Goal: Task Accomplishment & Management: Manage account settings

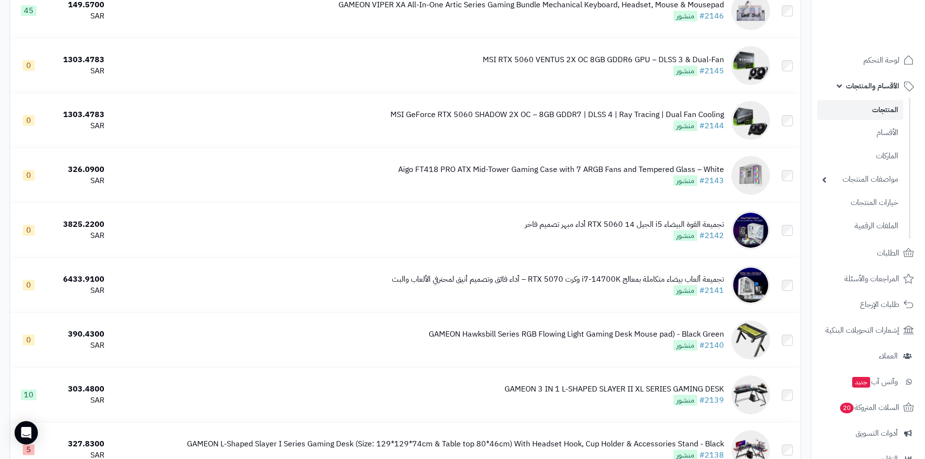
scroll to position [5262, 0]
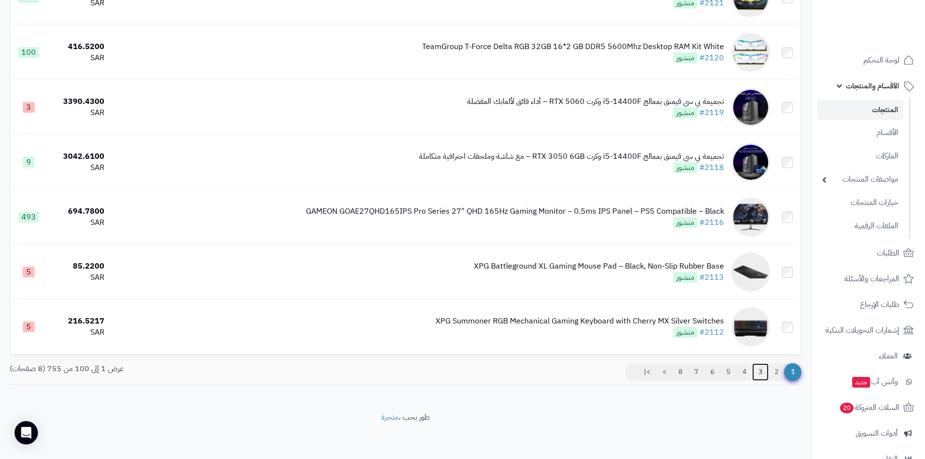
click at [761, 373] on link "3" at bounding box center [760, 371] width 17 height 17
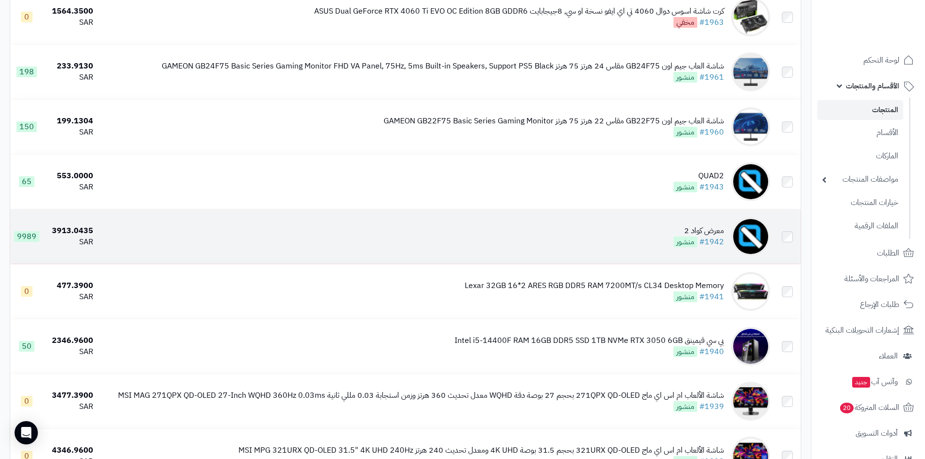
scroll to position [1166, 0]
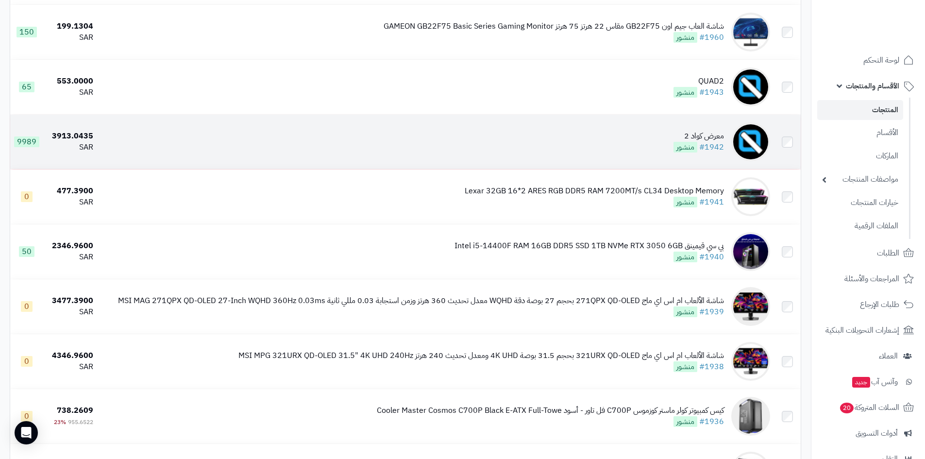
click at [631, 134] on td "معرض كواد 2 #1942 منشور" at bounding box center [435, 142] width 677 height 54
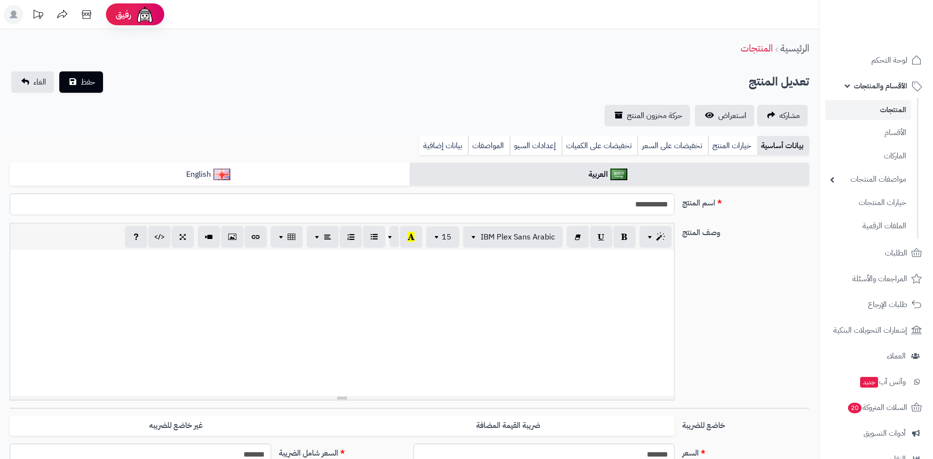
select select
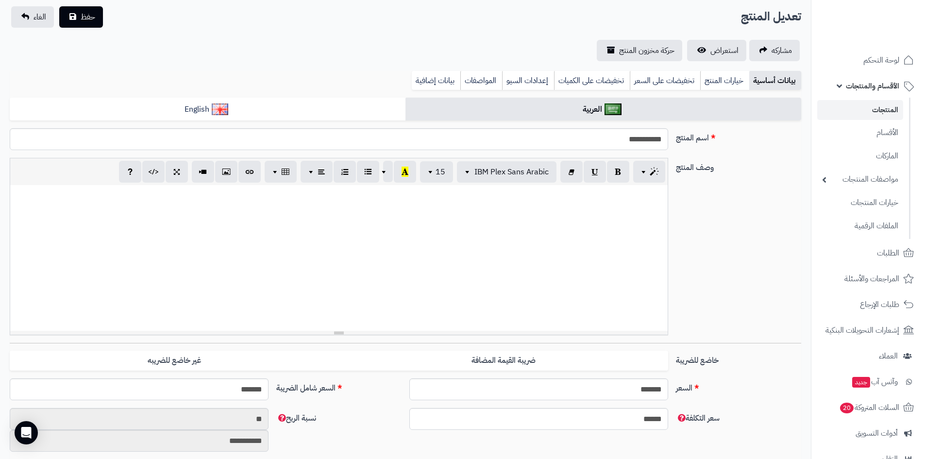
scroll to position [146, 0]
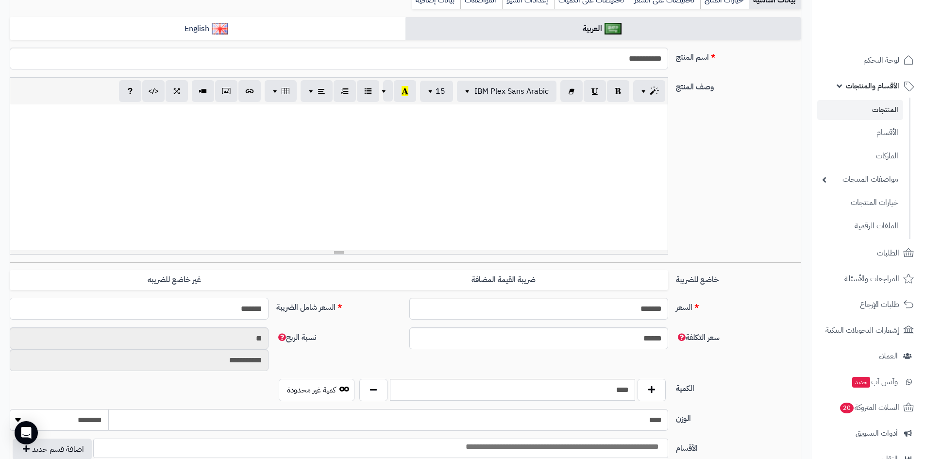
click at [224, 313] on input "*******" at bounding box center [139, 309] width 259 height 22
click at [224, 312] on input "*******" at bounding box center [139, 309] width 259 height 22
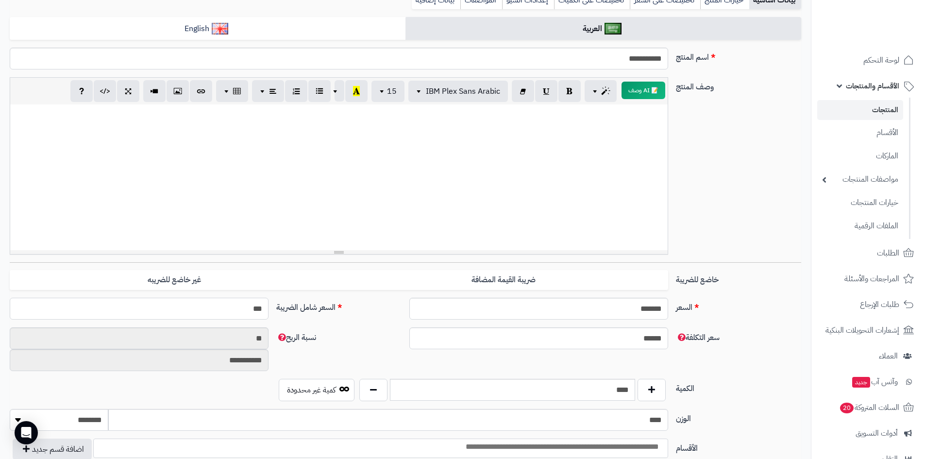
type input "****"
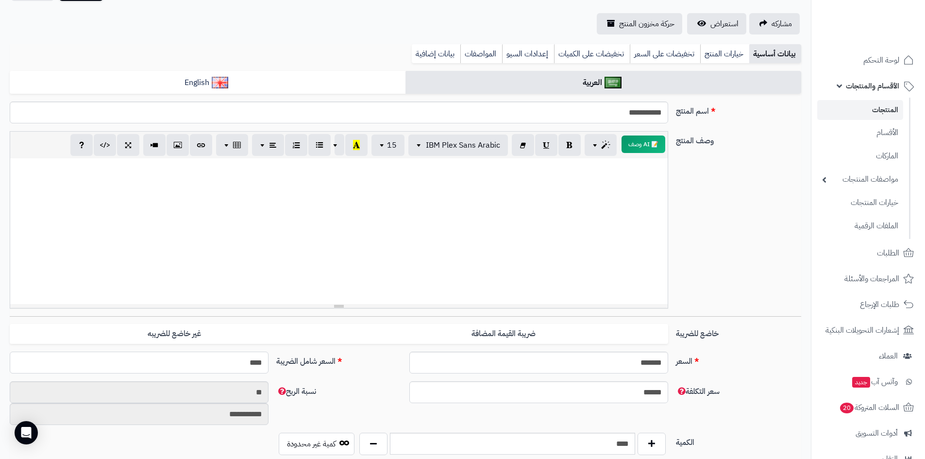
scroll to position [0, 0]
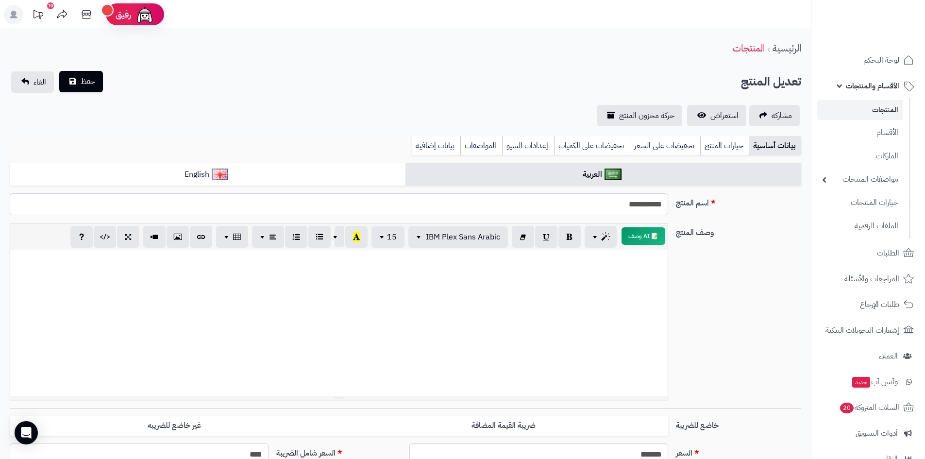
type input "**********"
type input "****"
click at [91, 85] on span "حفظ" at bounding box center [88, 82] width 15 height 12
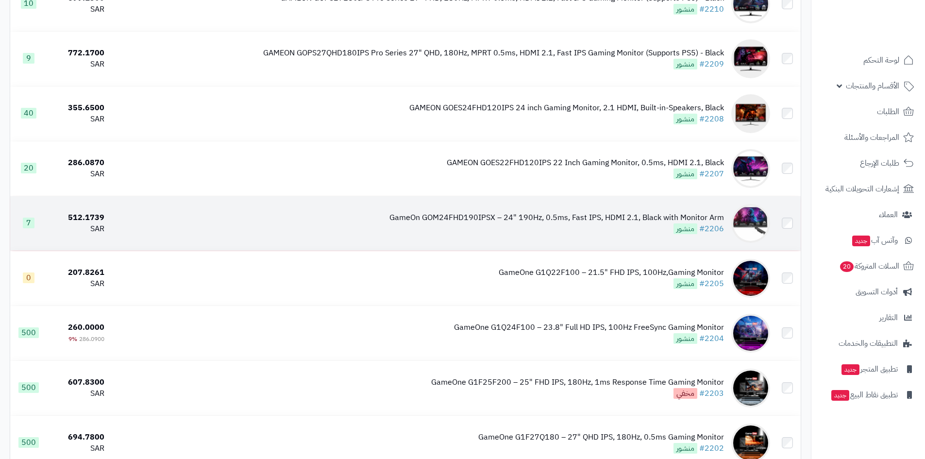
scroll to position [631, 0]
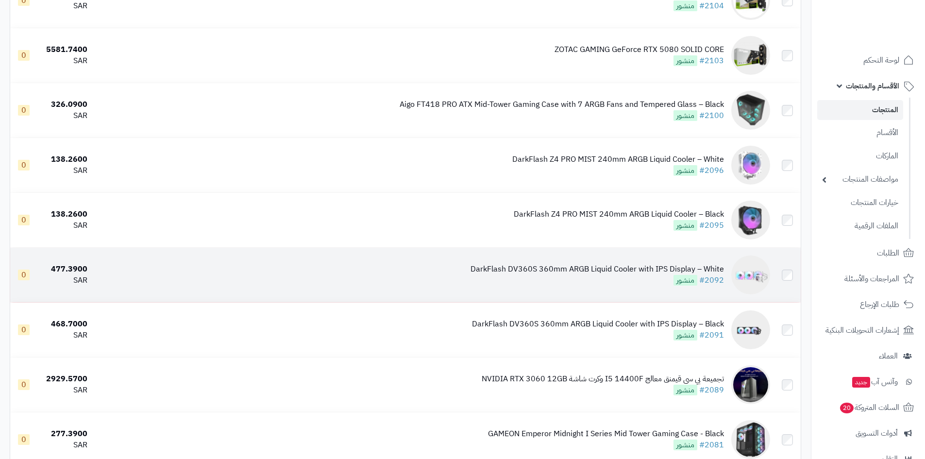
drag, startPoint x: 736, startPoint y: 258, endPoint x: 752, endPoint y: 264, distance: 17.2
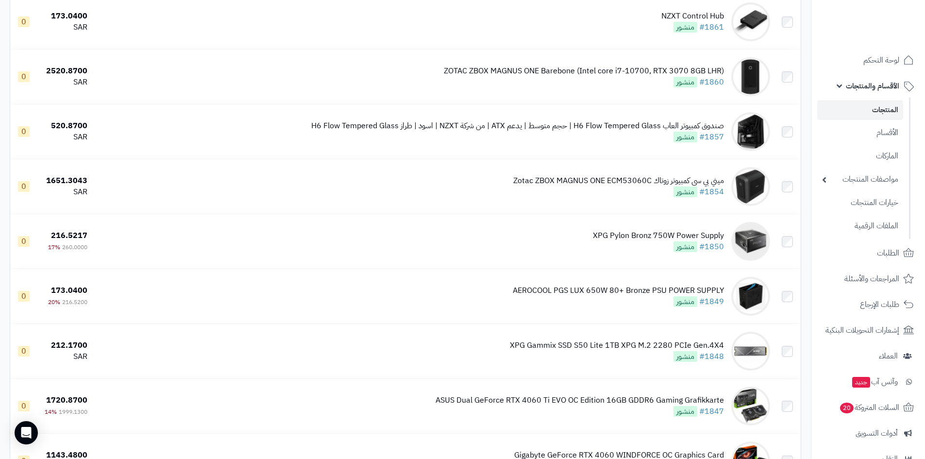
scroll to position [5262, 0]
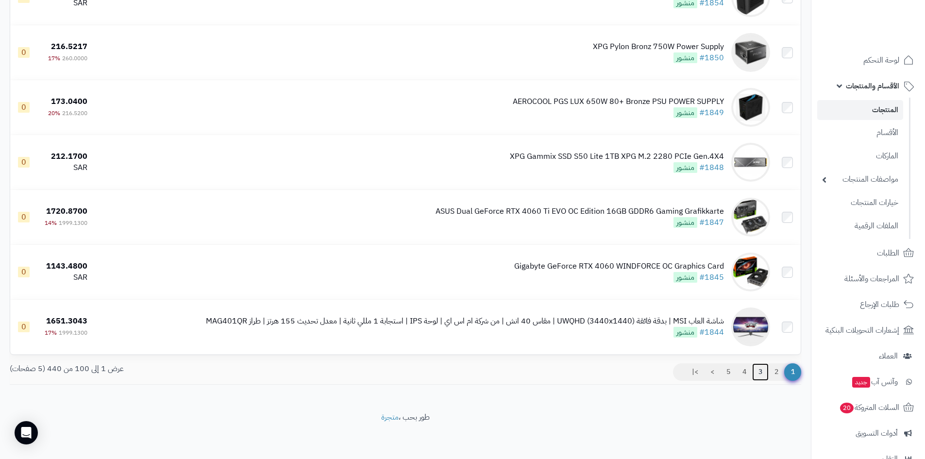
click at [762, 367] on link "3" at bounding box center [760, 371] width 17 height 17
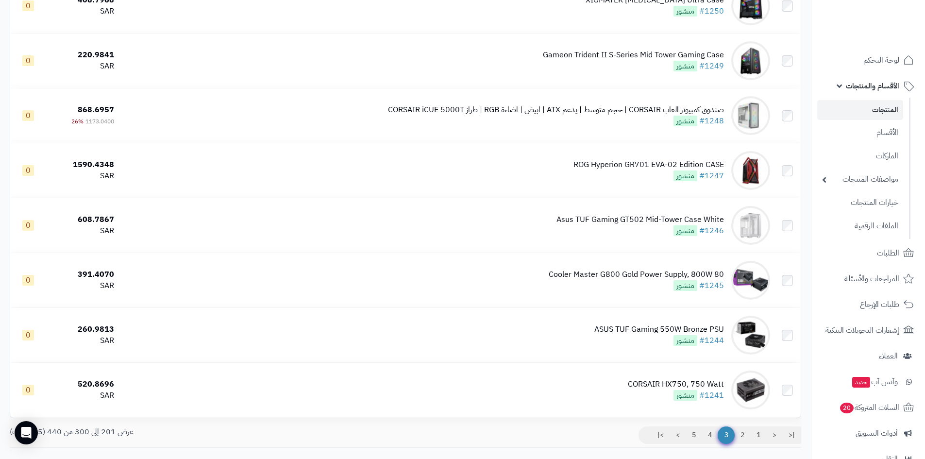
scroll to position [5262, 0]
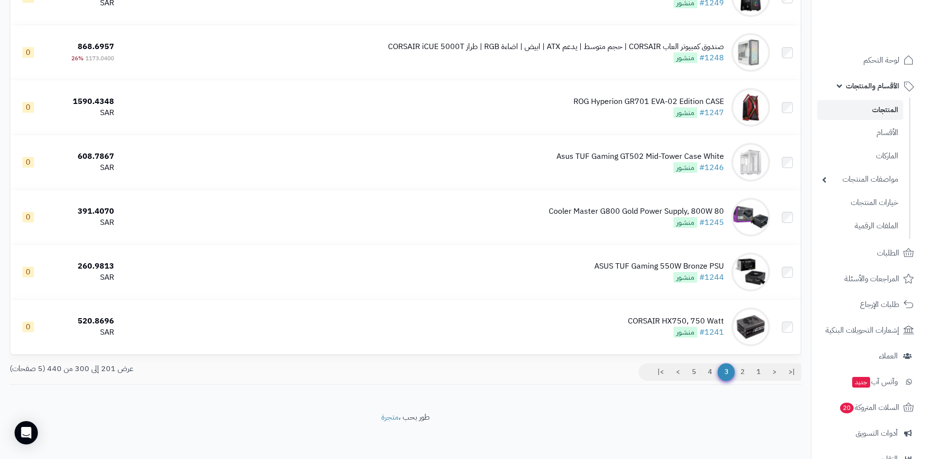
drag, startPoint x: 931, startPoint y: 35, endPoint x: 932, endPoint y: 482, distance: 446.4
click at [745, 372] on link "2" at bounding box center [742, 371] width 17 height 17
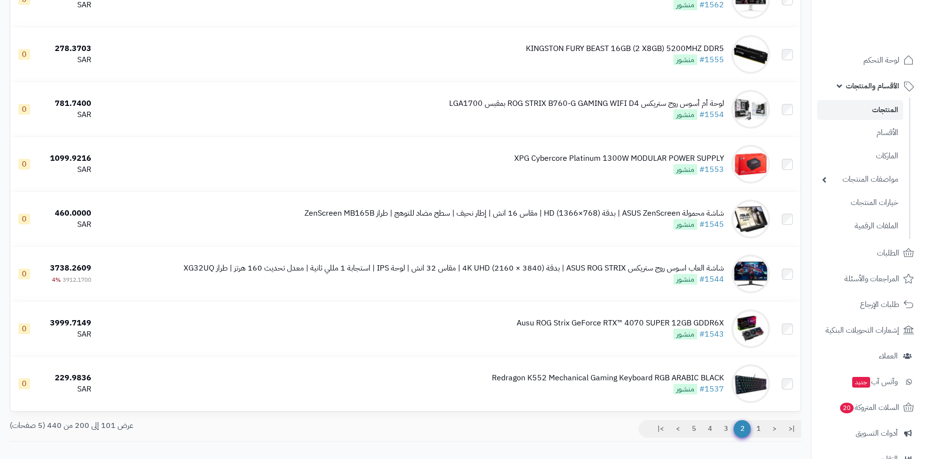
scroll to position [5262, 0]
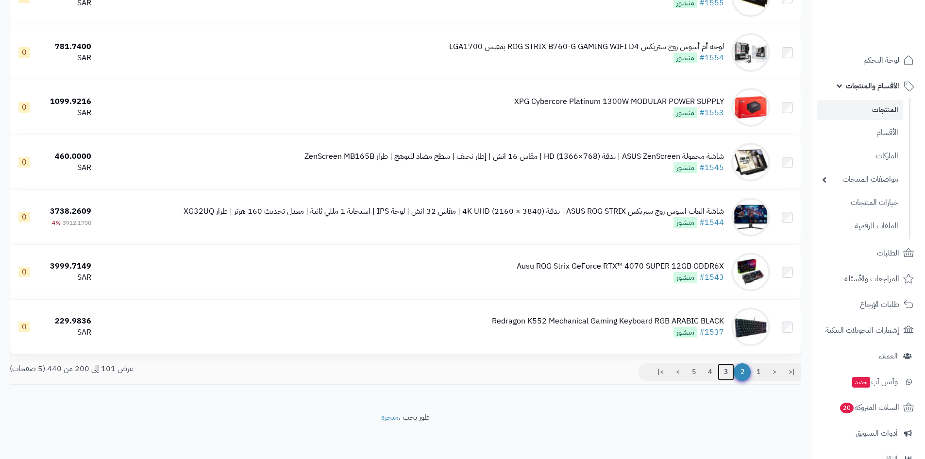
click at [727, 371] on link "3" at bounding box center [726, 371] width 17 height 17
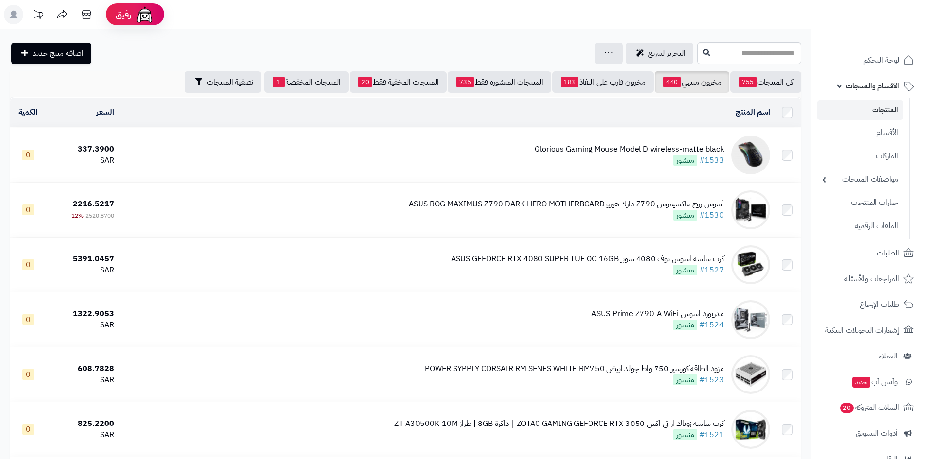
click at [867, 88] on span "الأقسام والمنتجات" at bounding box center [872, 86] width 53 height 14
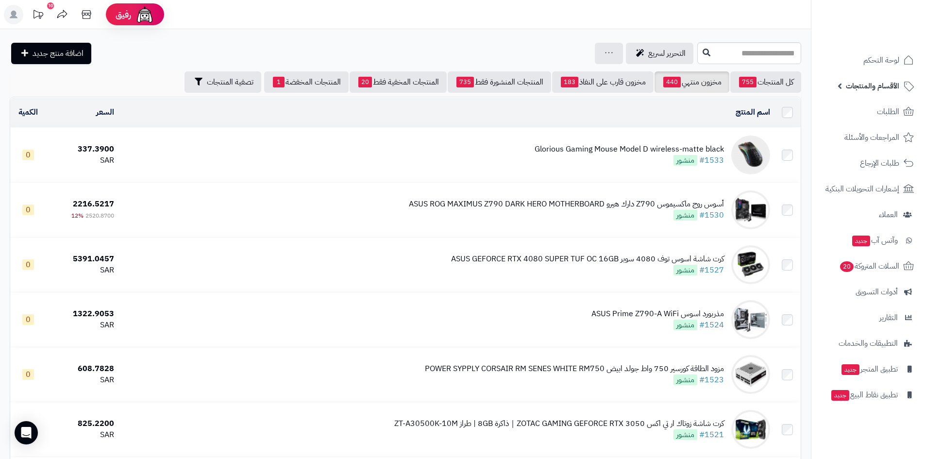
click at [865, 88] on span "الأقسام والمنتجات" at bounding box center [872, 86] width 53 height 14
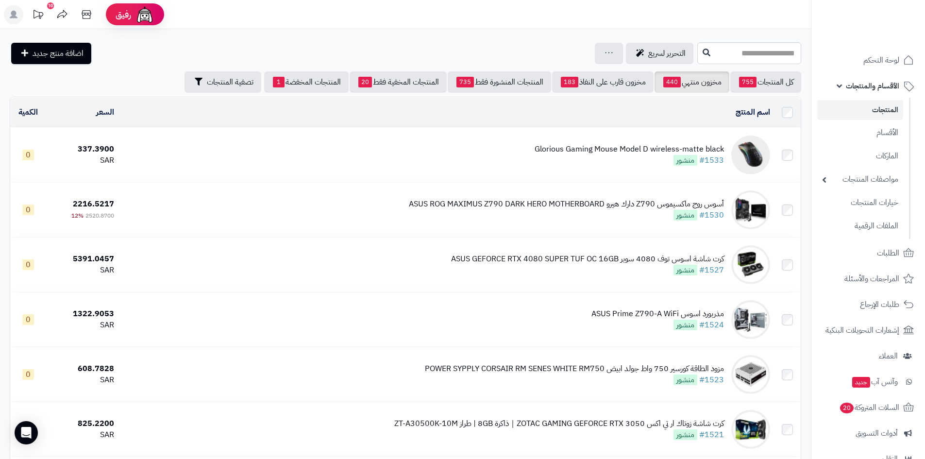
click at [877, 112] on link "المنتجات" at bounding box center [861, 110] width 86 height 20
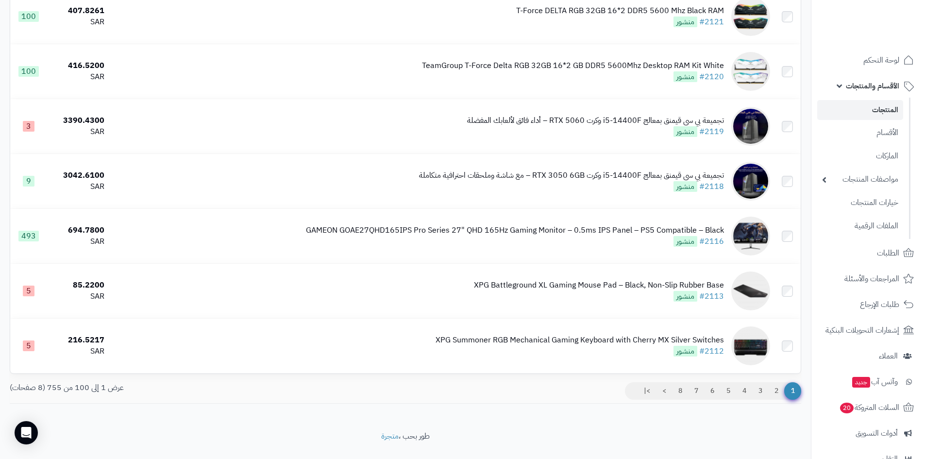
scroll to position [5262, 0]
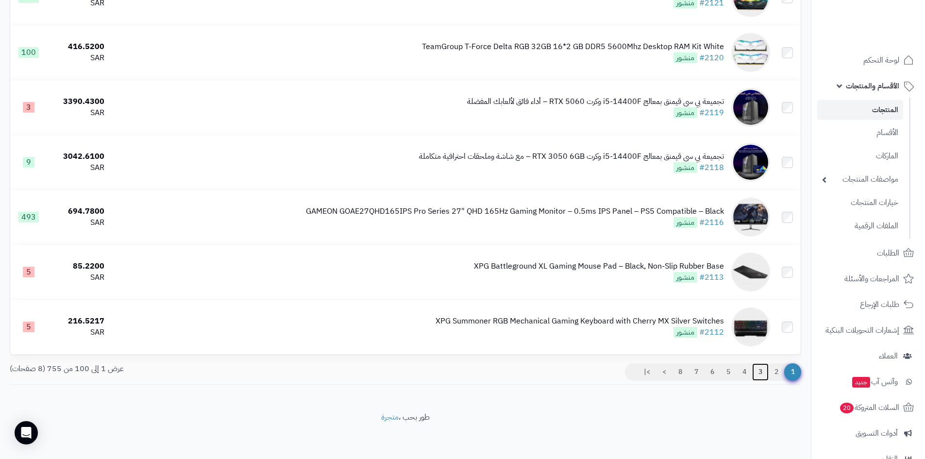
click at [760, 371] on link "3" at bounding box center [760, 371] width 17 height 17
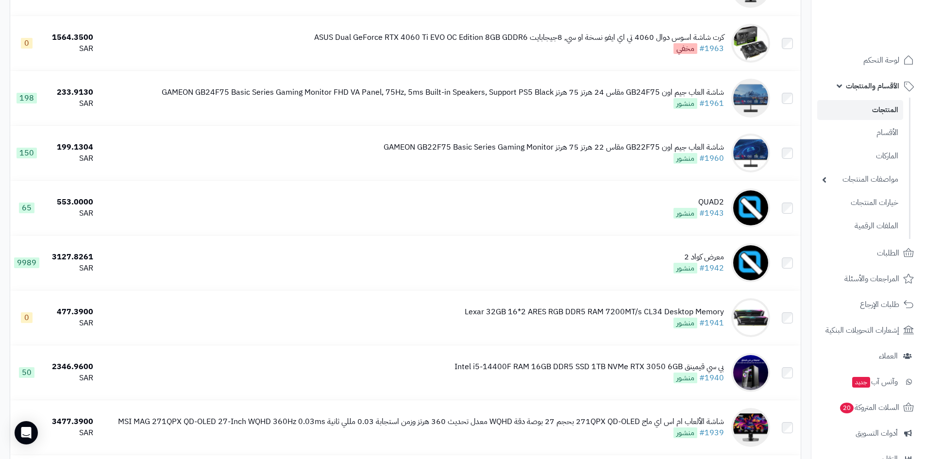
scroll to position [1070, 0]
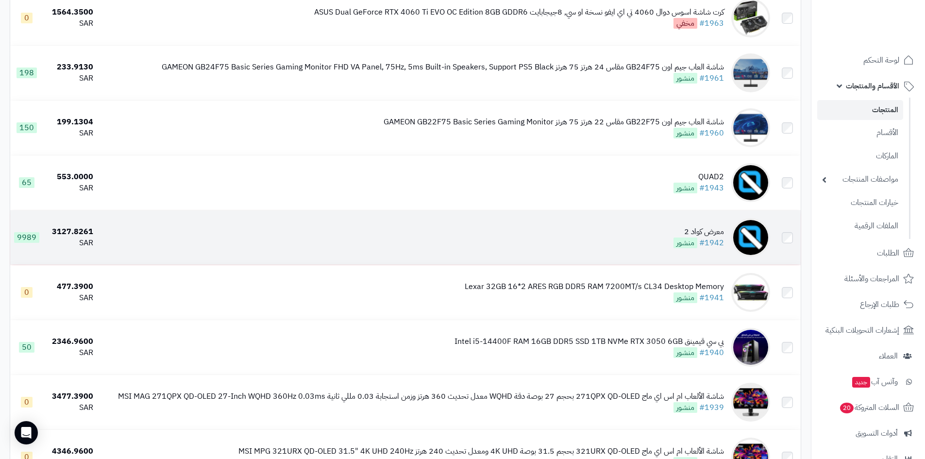
click at [640, 234] on td "معرض كواد 2 #1942 منشور" at bounding box center [435, 237] width 677 height 54
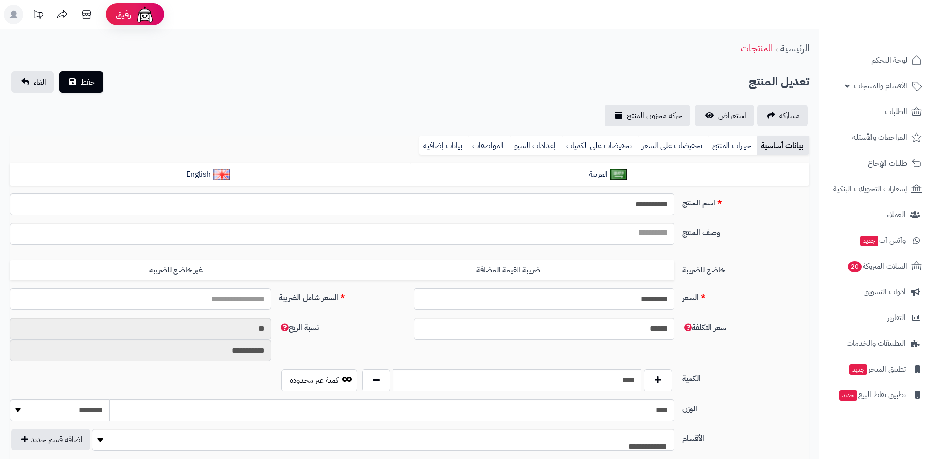
select select
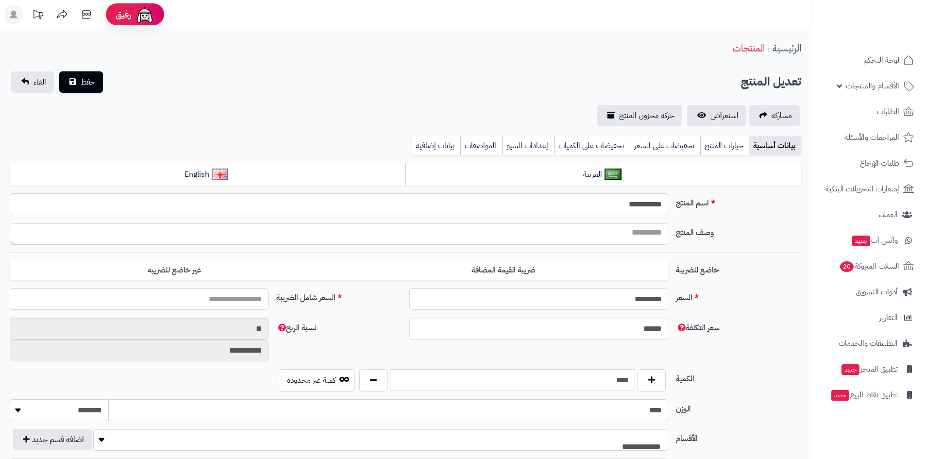
type input "*******"
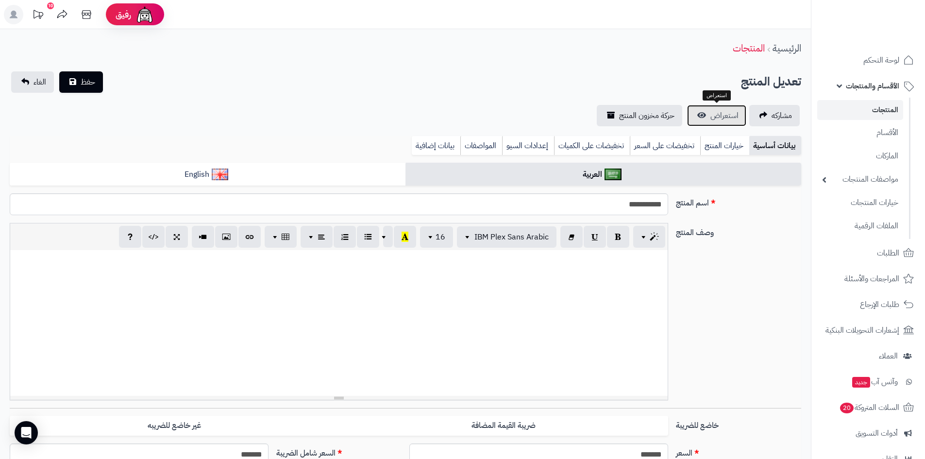
click at [699, 115] on link "استعراض" at bounding box center [716, 115] width 59 height 21
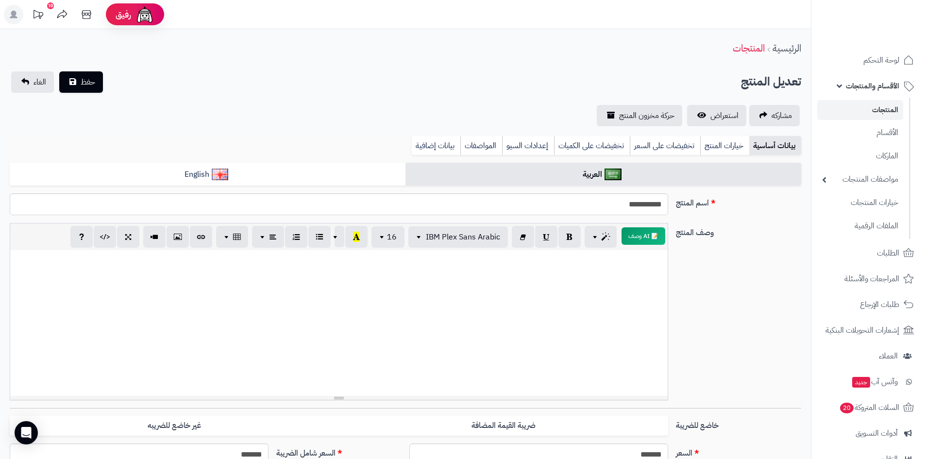
click at [864, 90] on span "الأقسام والمنتجات" at bounding box center [872, 86] width 53 height 14
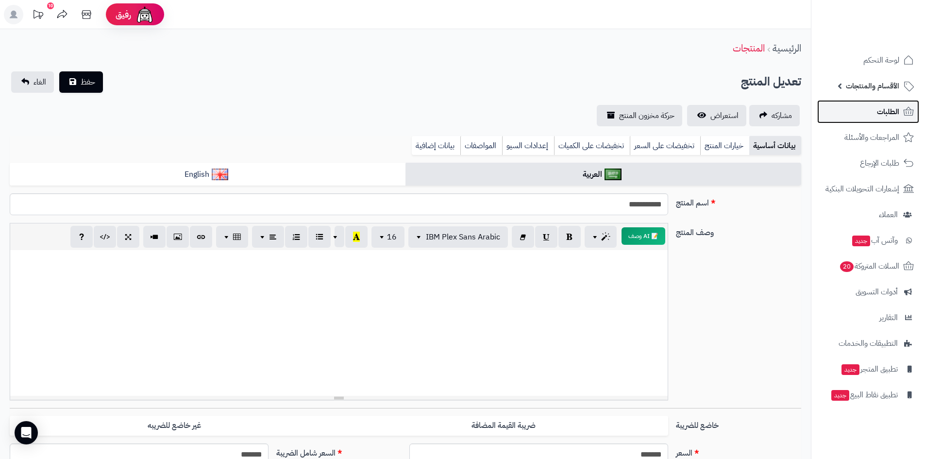
click at [882, 110] on span "الطلبات" at bounding box center [888, 112] width 22 height 14
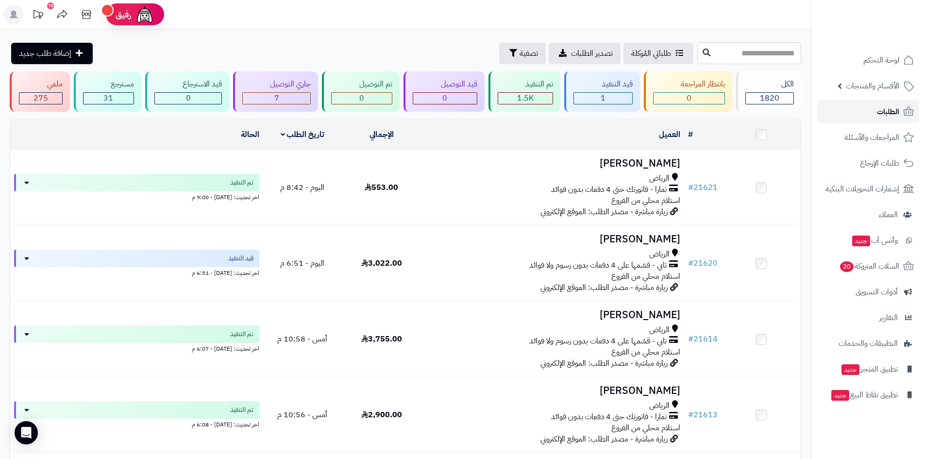
click at [888, 111] on span "الطلبات" at bounding box center [888, 112] width 22 height 14
click at [881, 107] on span "الطلبات" at bounding box center [888, 112] width 22 height 14
click at [873, 101] on link "الطلبات" at bounding box center [869, 111] width 102 height 23
click at [889, 114] on span "الطلبات" at bounding box center [888, 112] width 22 height 14
click at [881, 114] on span "الطلبات" at bounding box center [888, 112] width 22 height 14
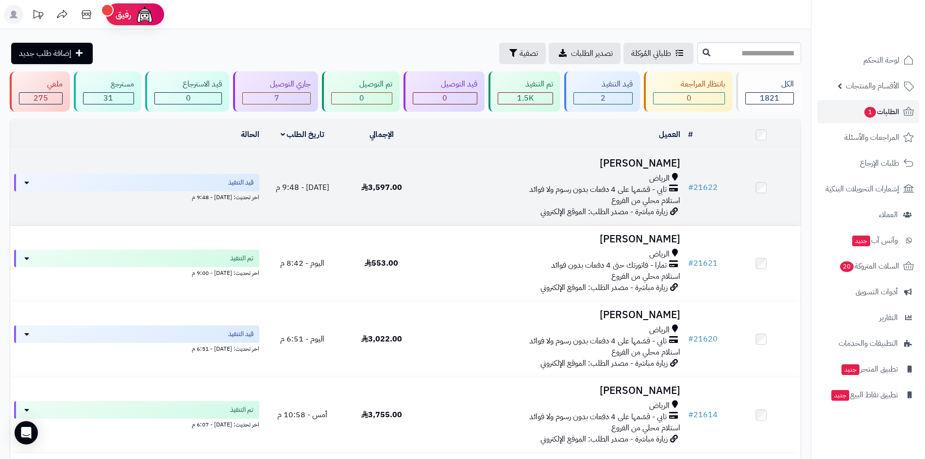
click at [470, 178] on div "الرياض" at bounding box center [553, 178] width 256 height 11
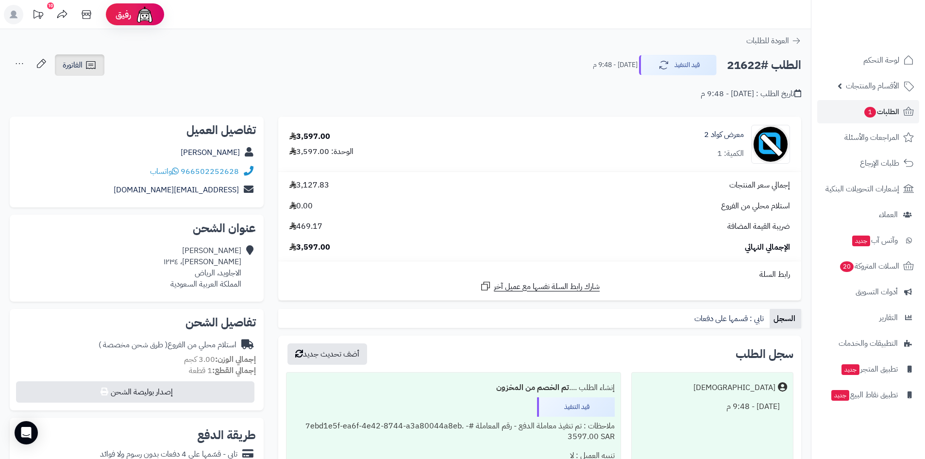
click at [72, 65] on span "الفاتورة" at bounding box center [73, 65] width 20 height 12
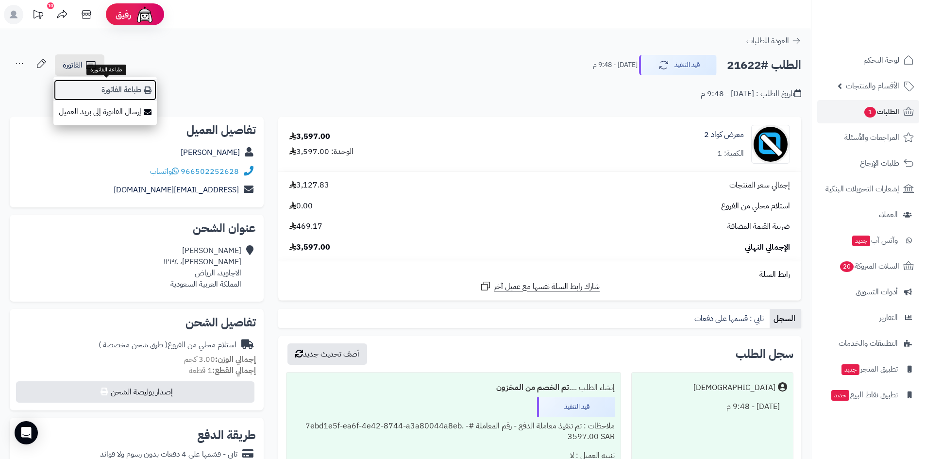
click at [106, 85] on link "طباعة الفاتورة" at bounding box center [104, 90] width 103 height 22
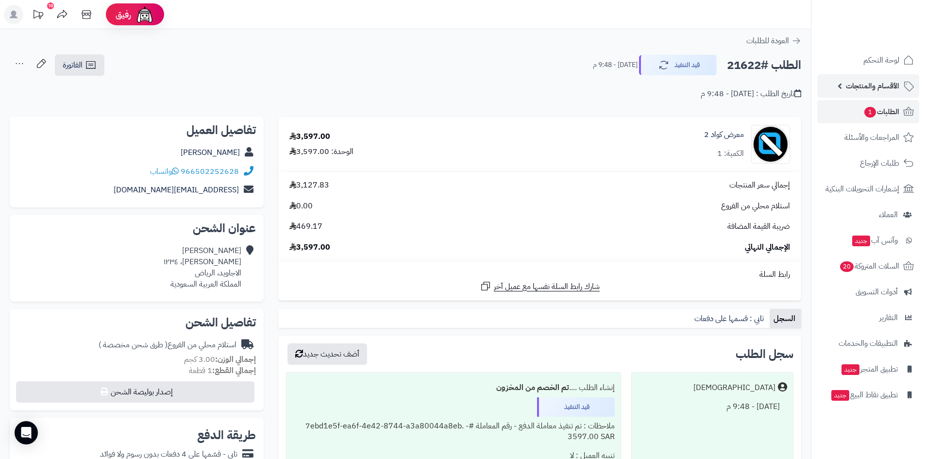
click at [877, 86] on span "الأقسام والمنتجات" at bounding box center [872, 86] width 53 height 14
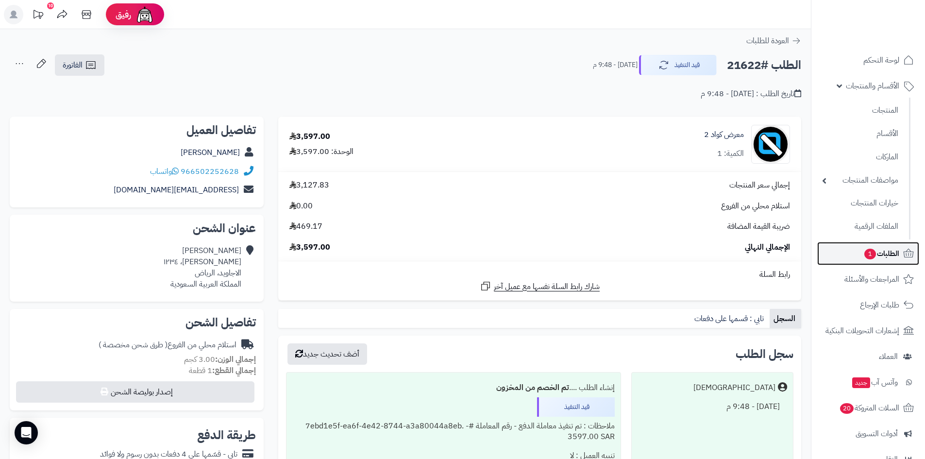
drag, startPoint x: 883, startPoint y: 252, endPoint x: 876, endPoint y: 255, distance: 7.4
click at [883, 252] on span "الطلبات 1" at bounding box center [882, 254] width 36 height 14
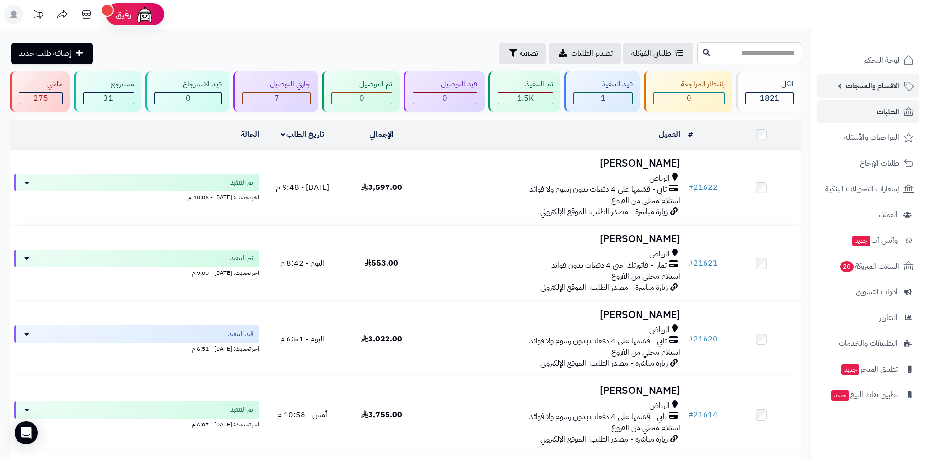
click at [865, 91] on span "الأقسام والمنتجات" at bounding box center [872, 86] width 53 height 14
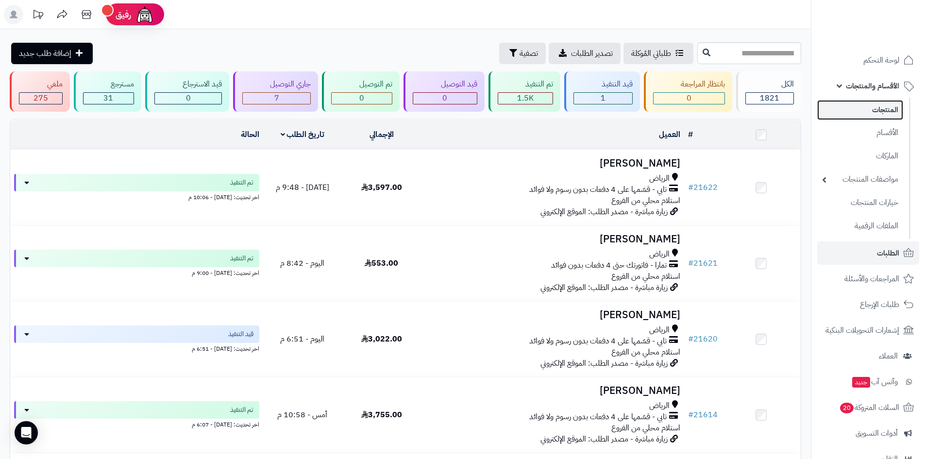
click at [871, 110] on link "المنتجات" at bounding box center [861, 110] width 86 height 20
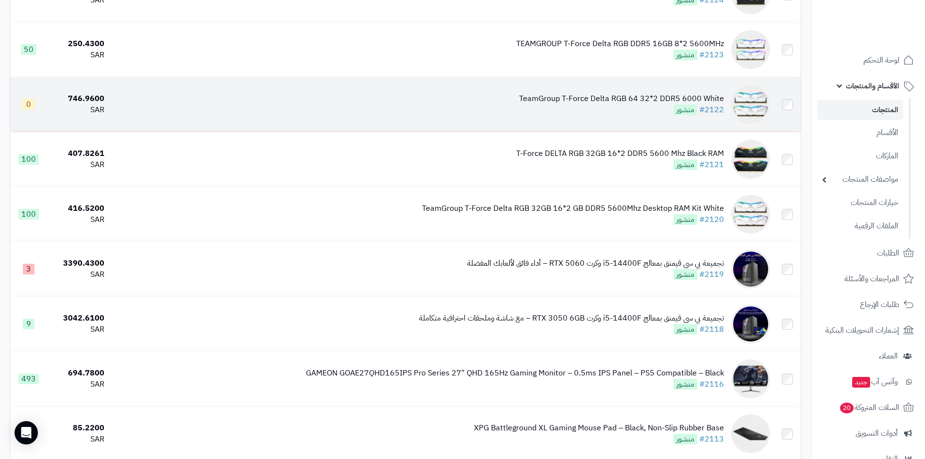
scroll to position [5262, 0]
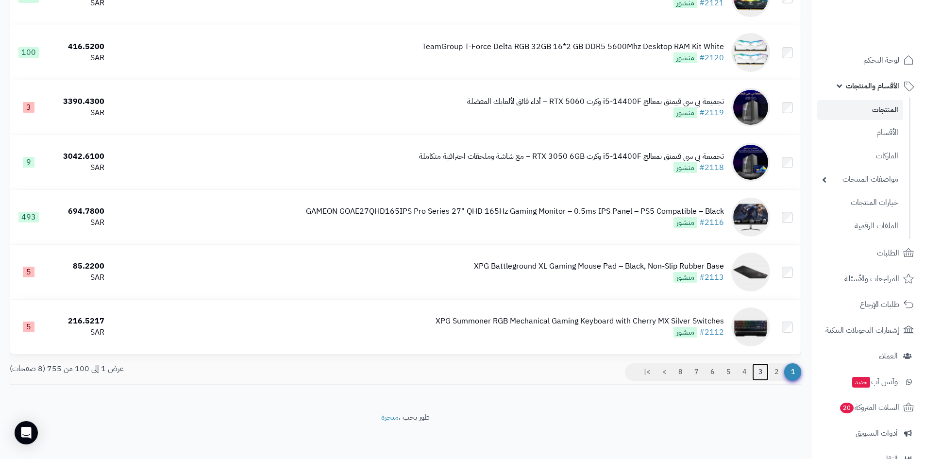
click at [758, 371] on link "3" at bounding box center [760, 371] width 17 height 17
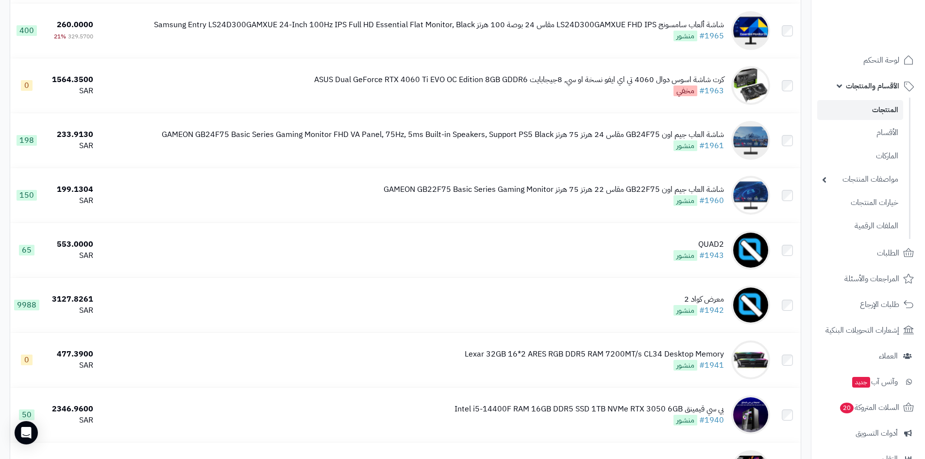
scroll to position [1020, 0]
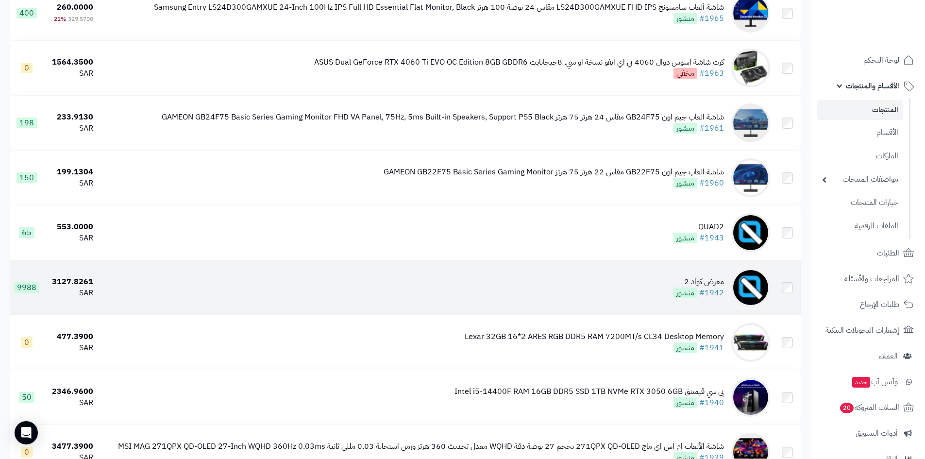
click at [649, 290] on td "معرض كواد 2 #1942 منشور" at bounding box center [435, 287] width 677 height 54
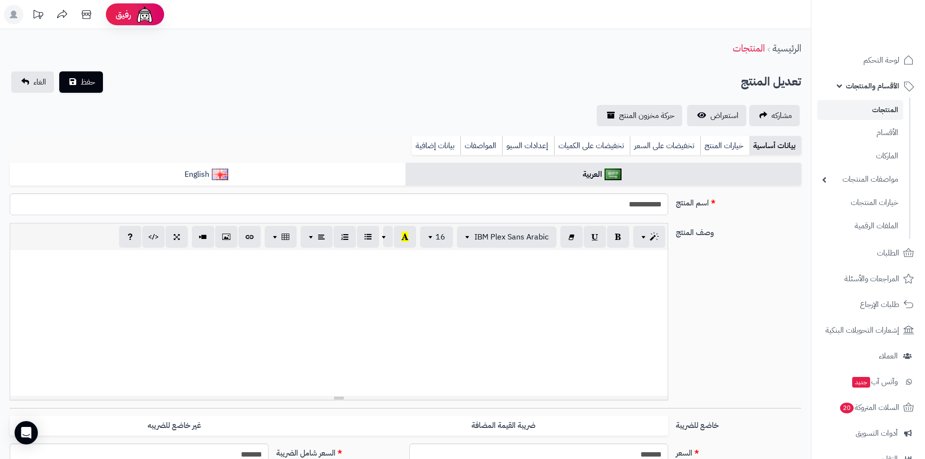
select select
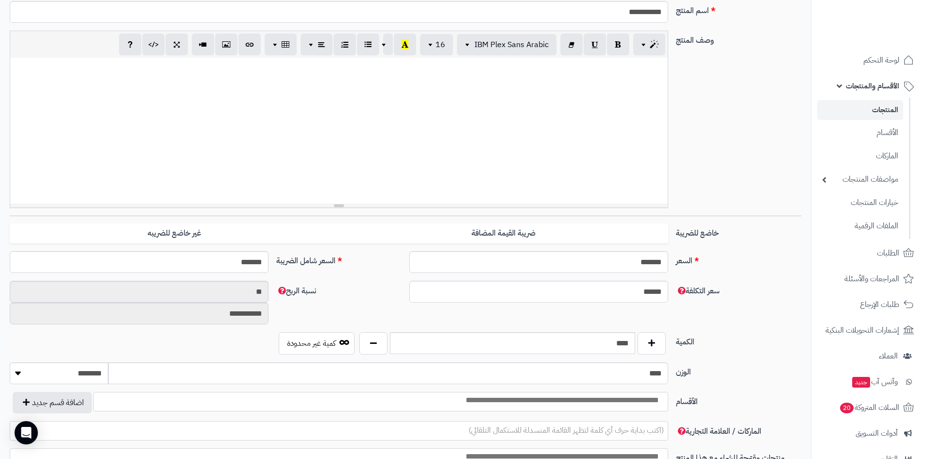
scroll to position [194, 0]
click at [209, 261] on input "*******" at bounding box center [139, 260] width 259 height 22
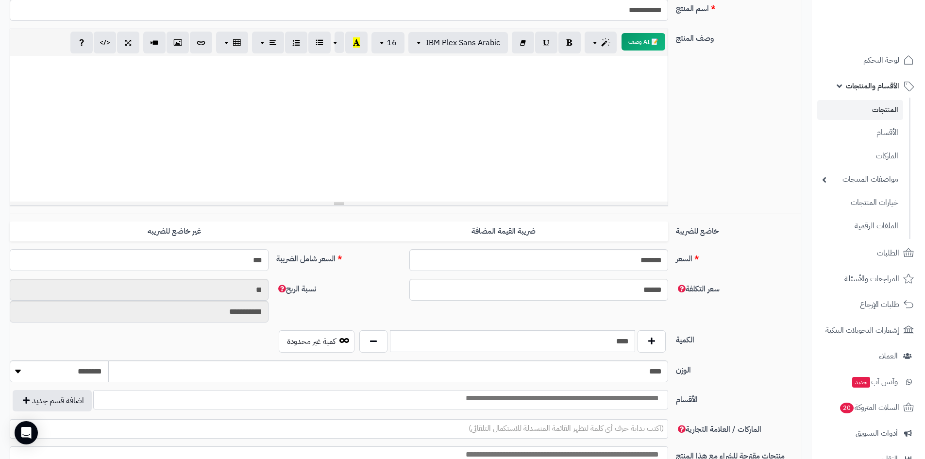
type input "****"
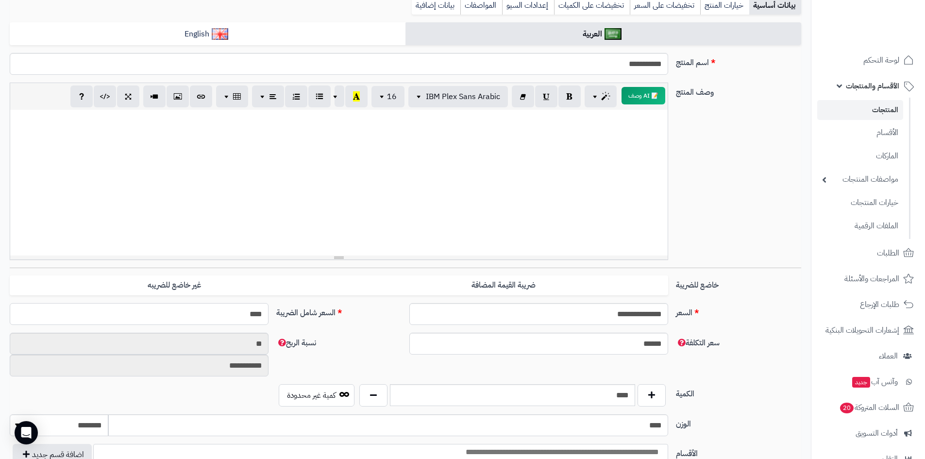
scroll to position [49, 0]
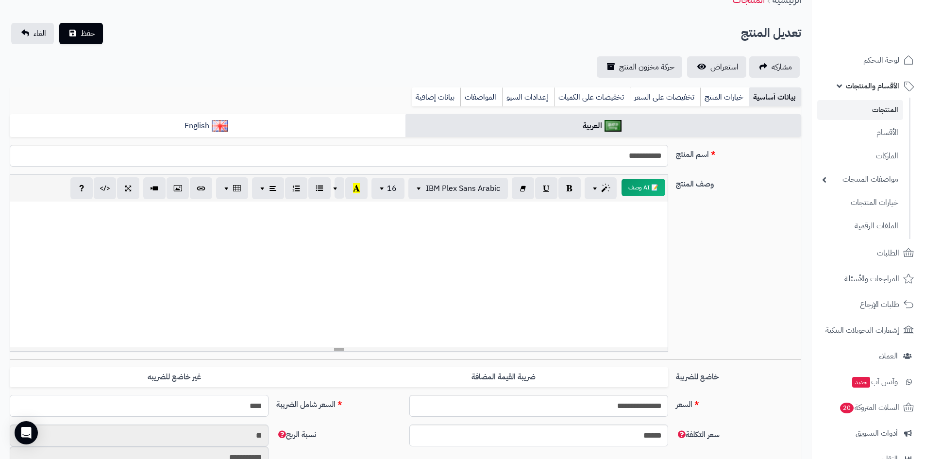
type input "**********"
type input "****"
click at [76, 29] on button "حفظ" at bounding box center [81, 32] width 44 height 21
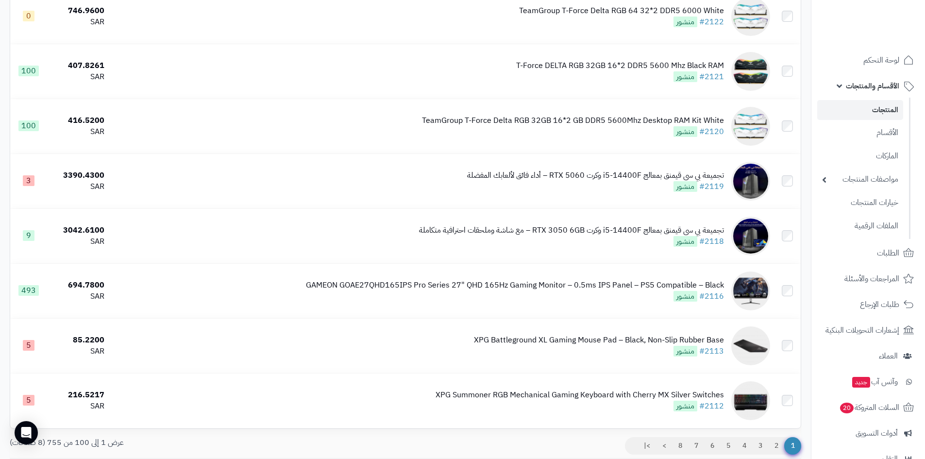
scroll to position [5294, 0]
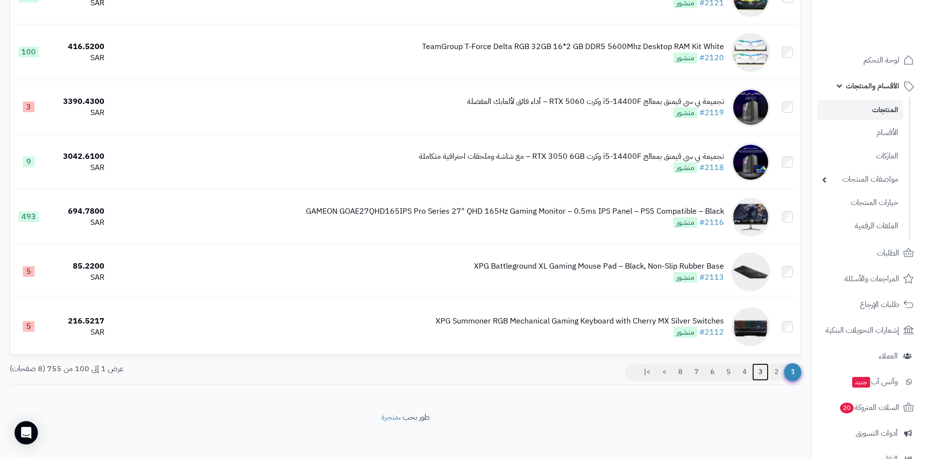
click at [759, 369] on link "3" at bounding box center [760, 371] width 17 height 17
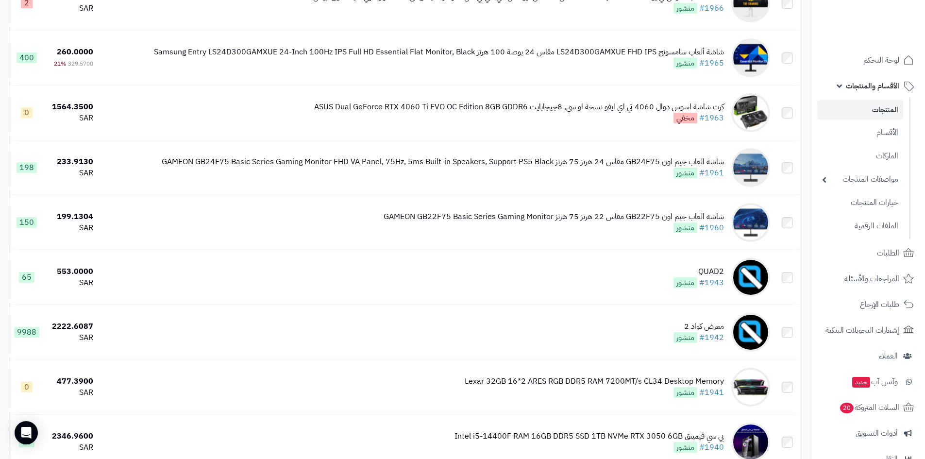
scroll to position [1069, 0]
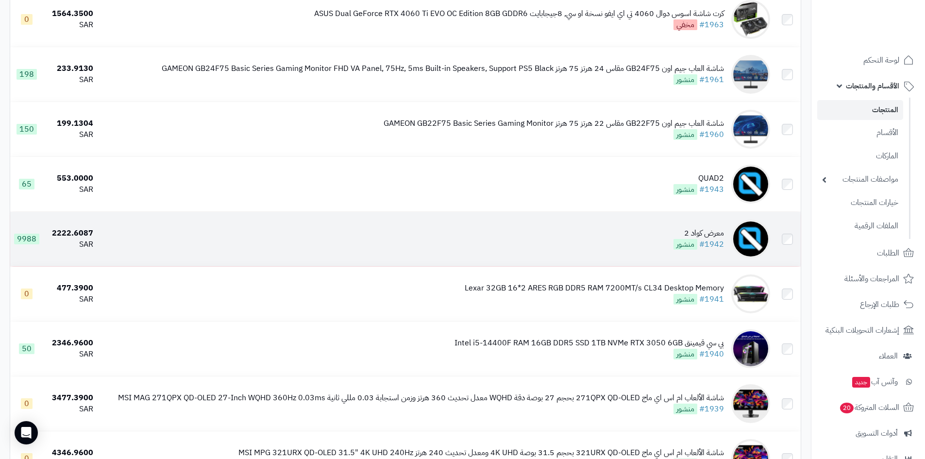
click at [589, 232] on td "معرض كواد 2 #1942 منشور" at bounding box center [435, 239] width 677 height 54
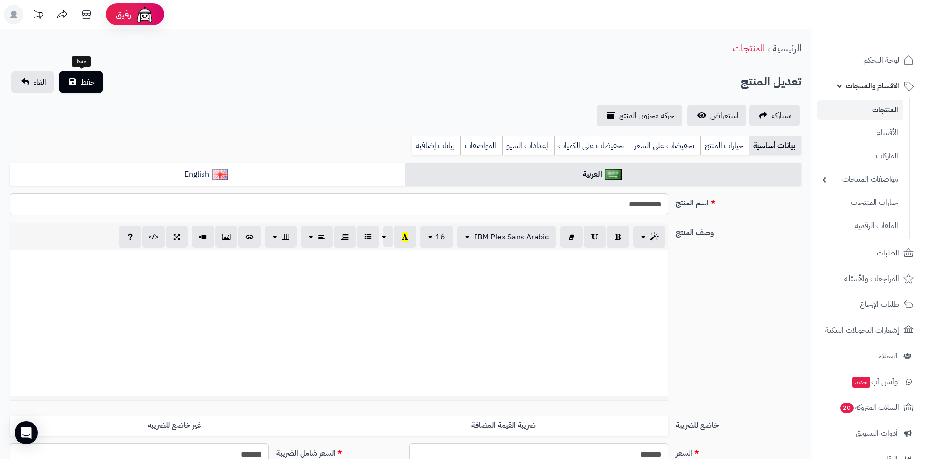
select select
click at [716, 119] on span "استعراض" at bounding box center [725, 116] width 28 height 12
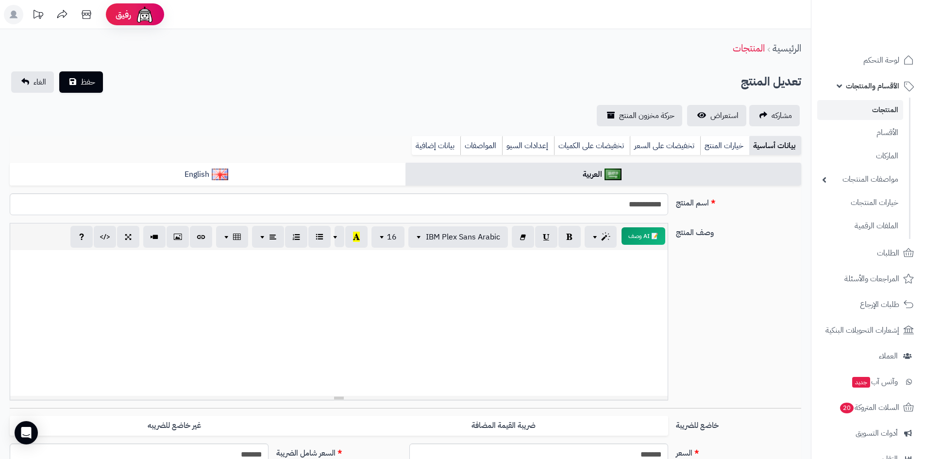
click at [880, 89] on span "الأقسام والمنتجات" at bounding box center [872, 86] width 53 height 14
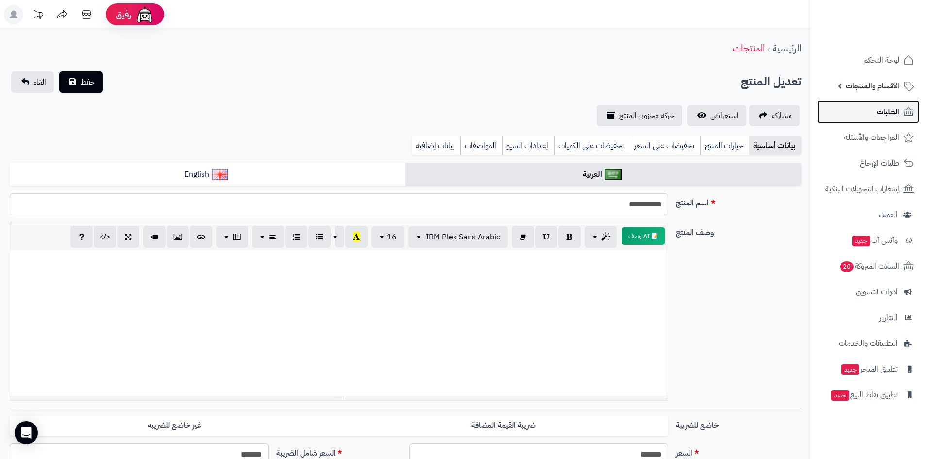
click at [886, 114] on span "الطلبات" at bounding box center [888, 112] width 22 height 14
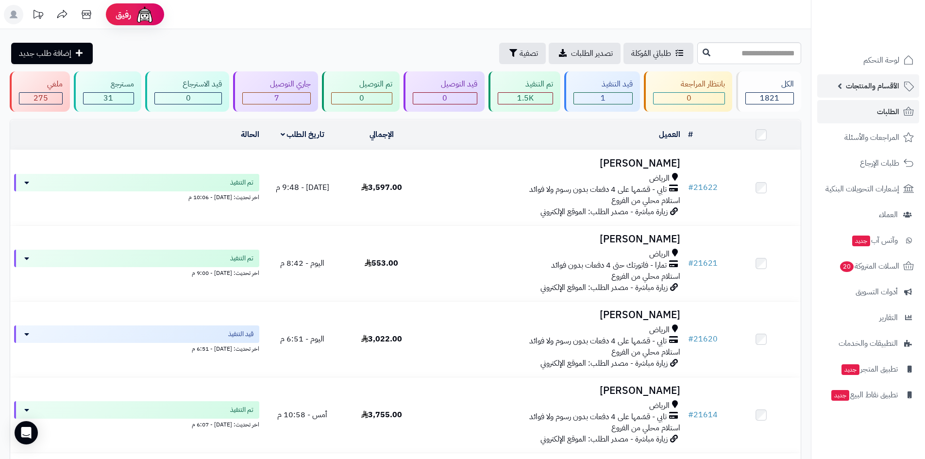
click at [885, 87] on span "الأقسام والمنتجات" at bounding box center [872, 86] width 53 height 14
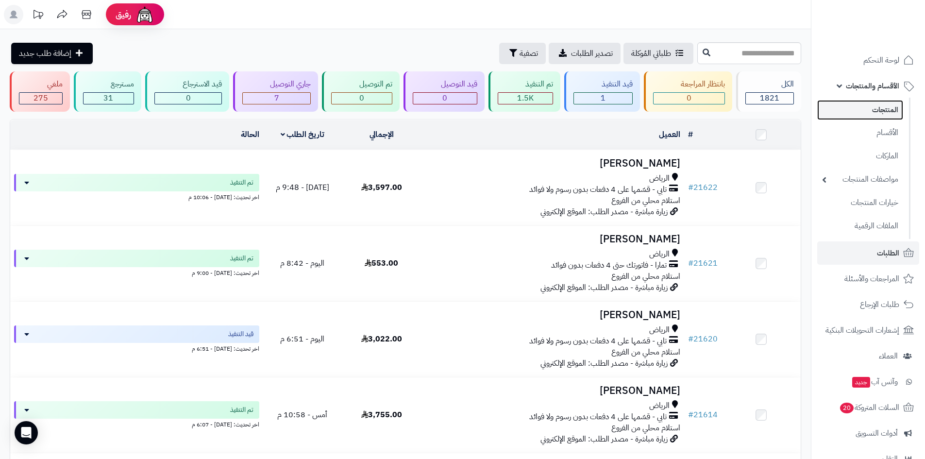
click at [887, 113] on link "المنتجات" at bounding box center [861, 110] width 86 height 20
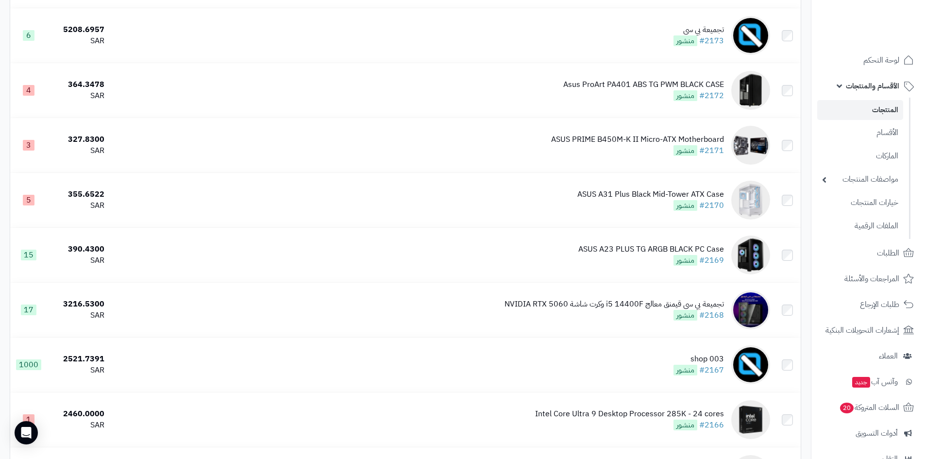
scroll to position [2575, 0]
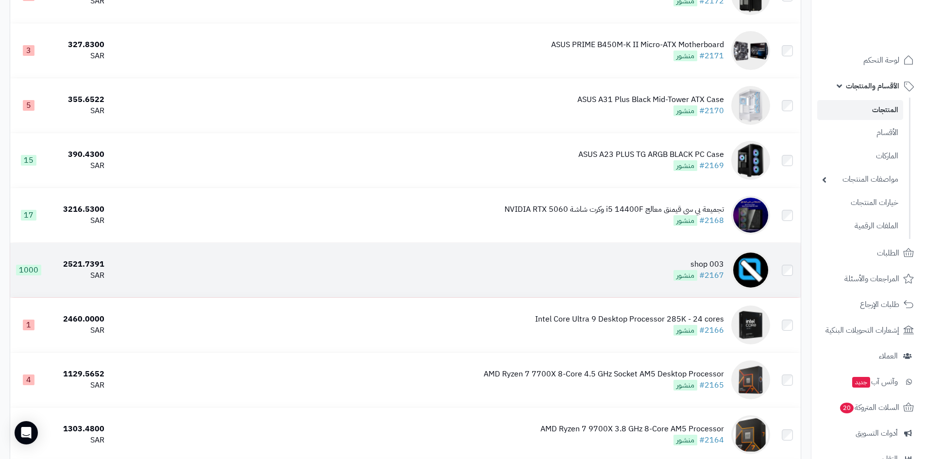
click at [641, 268] on td "shop 003 #2167 منشور" at bounding box center [441, 270] width 666 height 54
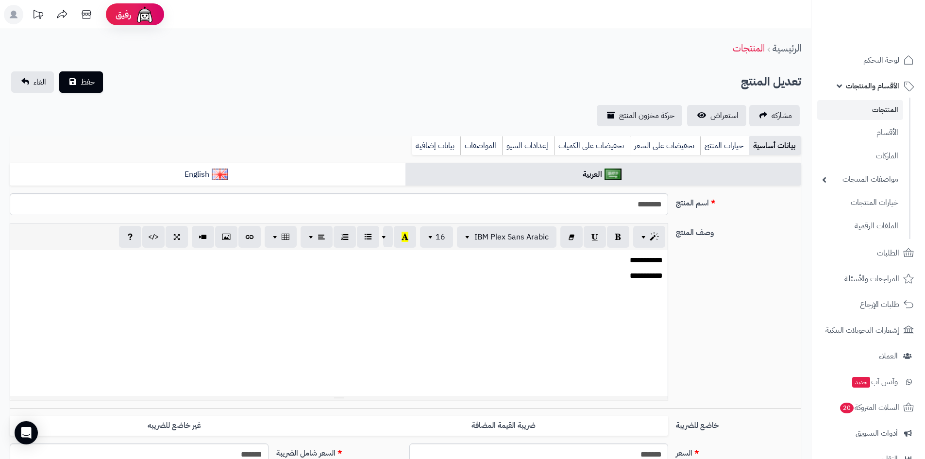
select select
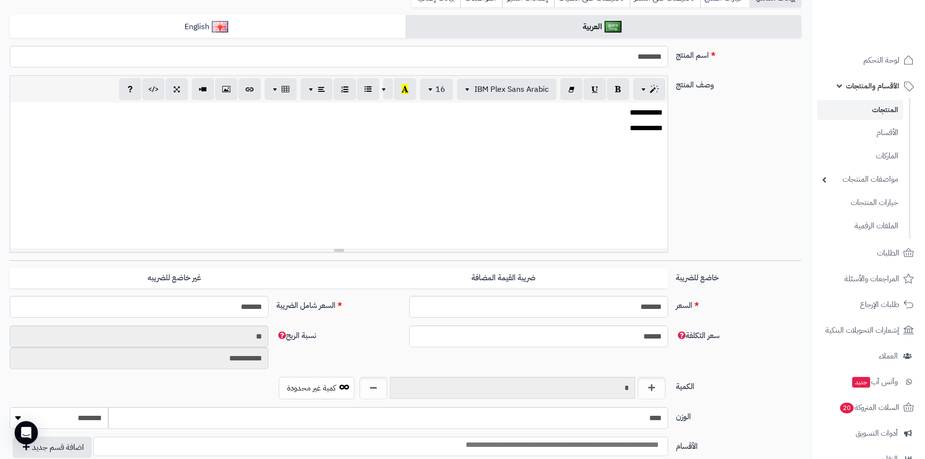
scroll to position [194, 0]
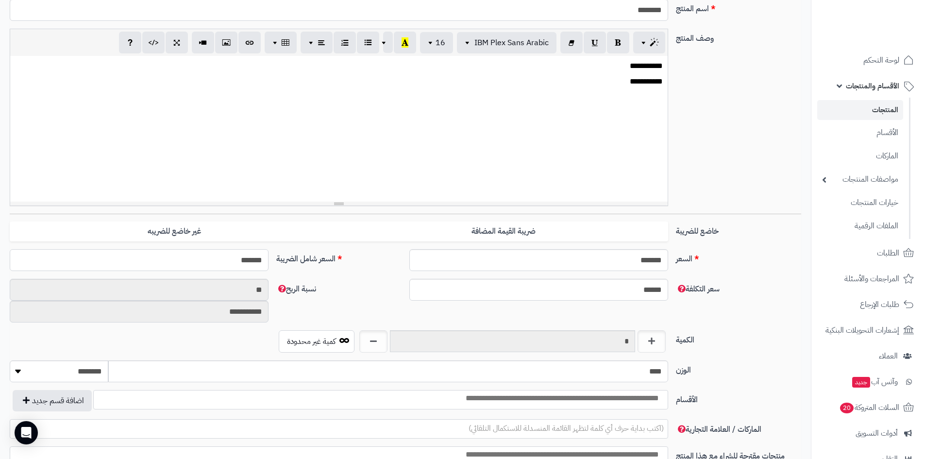
click at [220, 263] on input "*******" at bounding box center [139, 260] width 259 height 22
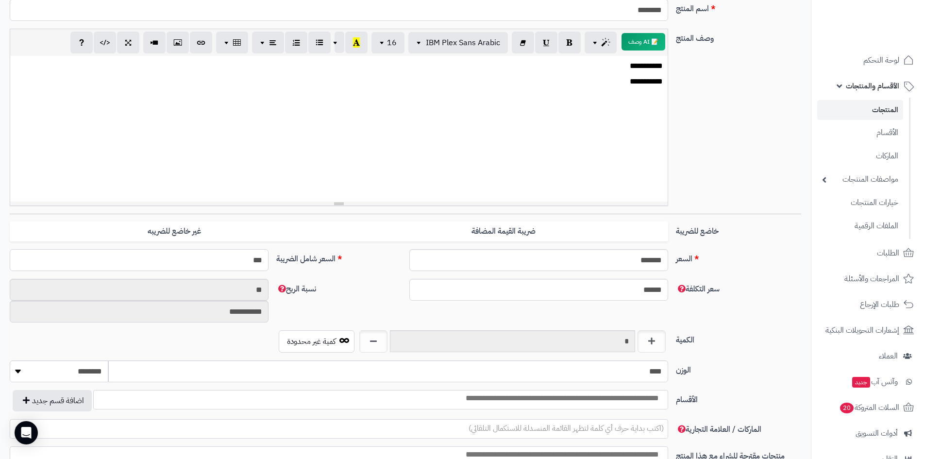
type input "****"
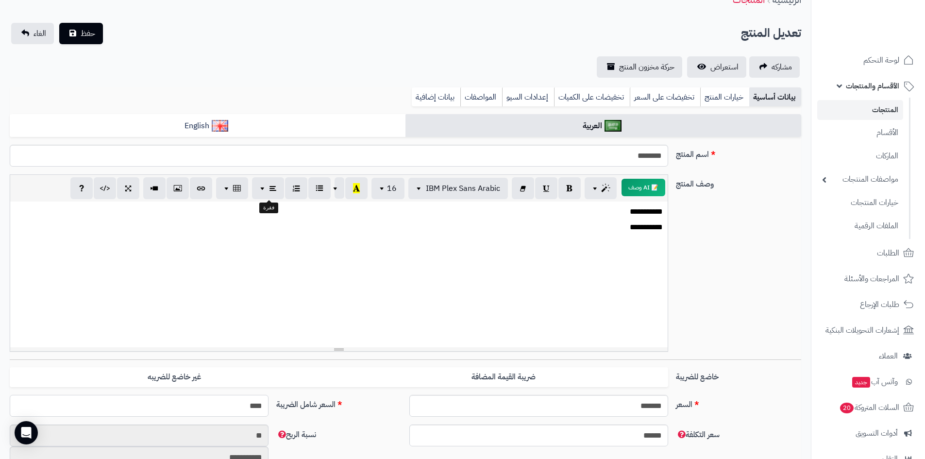
scroll to position [0, 0]
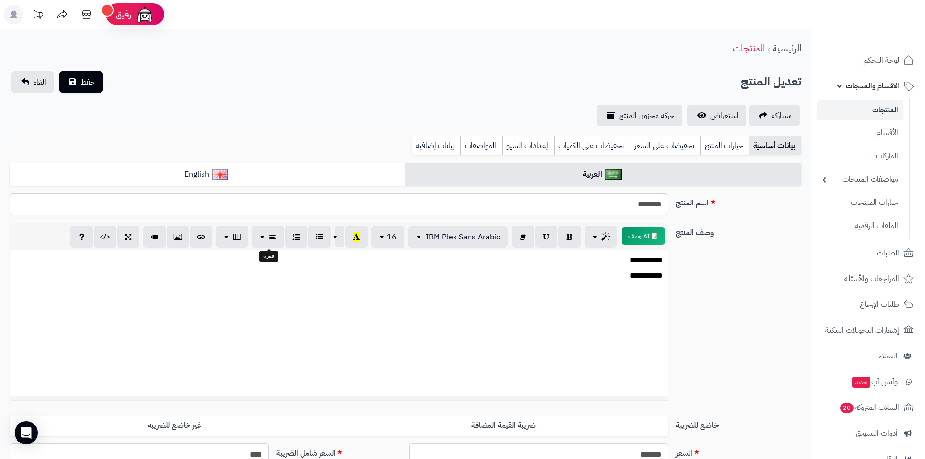
type input "**********"
type input "****"
click at [91, 80] on span "حفظ" at bounding box center [88, 82] width 15 height 12
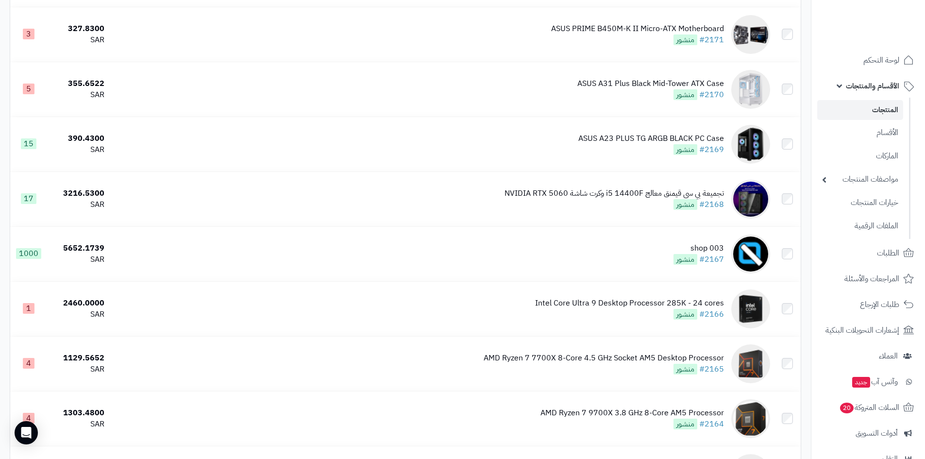
scroll to position [2623, 0]
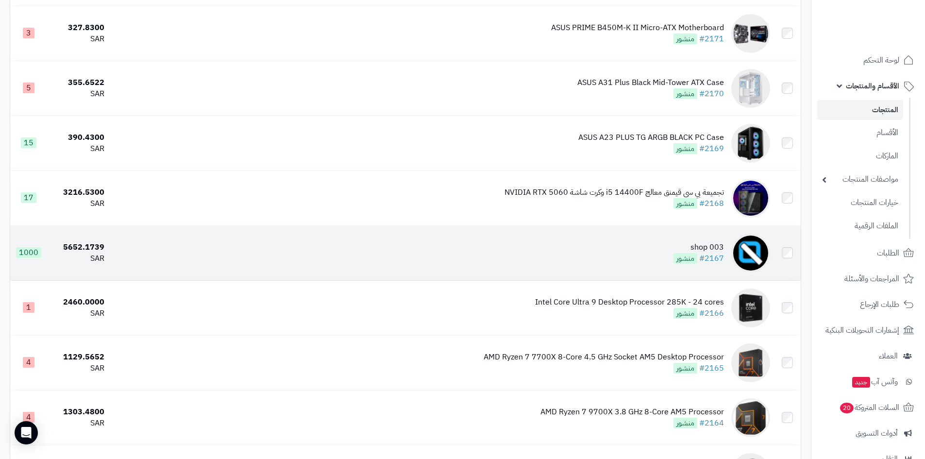
click at [627, 263] on td "shop 003 #2167 منشور" at bounding box center [441, 253] width 666 height 54
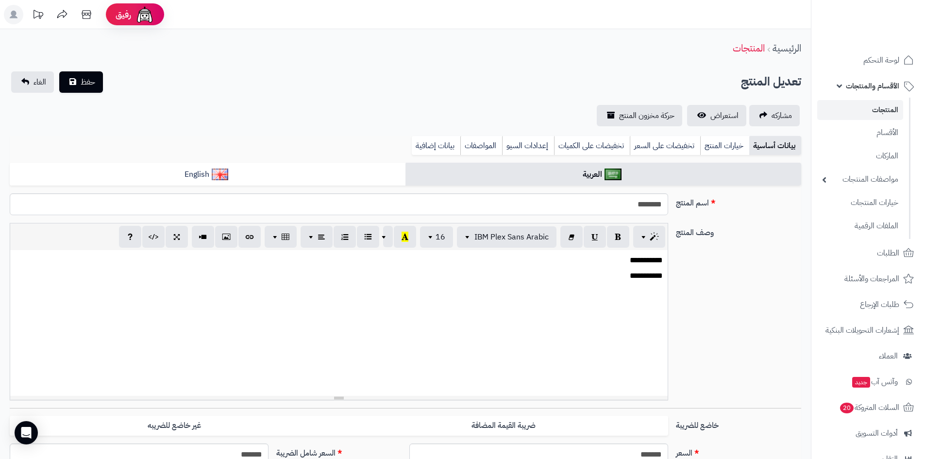
select select
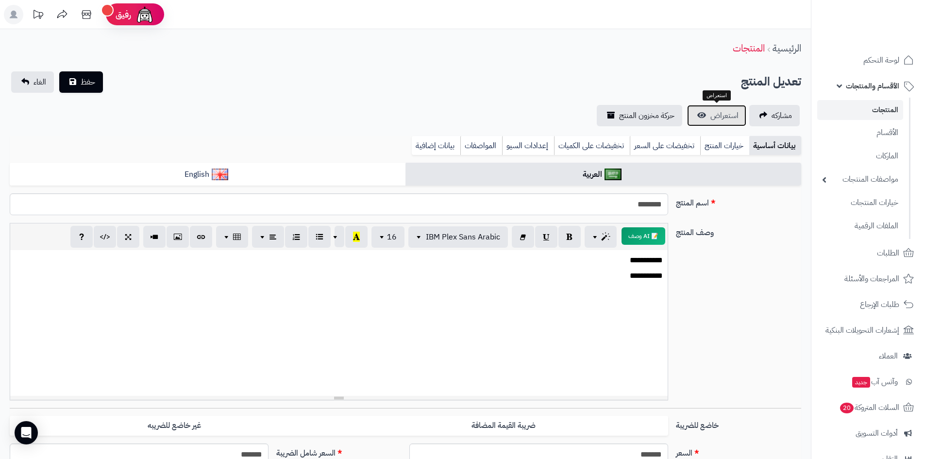
click at [724, 117] on span "استعراض" at bounding box center [725, 116] width 28 height 12
click at [874, 84] on span "الأقسام والمنتجات" at bounding box center [872, 86] width 53 height 14
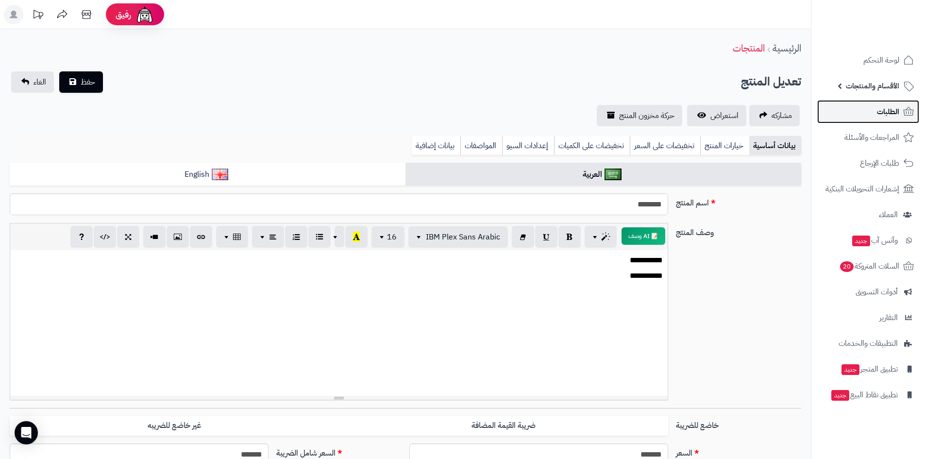
click at [884, 115] on span "الطلبات" at bounding box center [888, 112] width 22 height 14
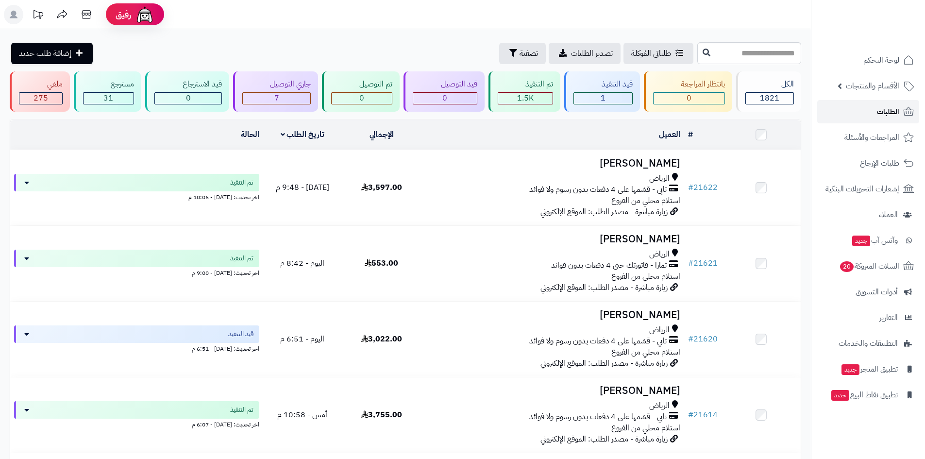
click at [872, 111] on link "الطلبات" at bounding box center [869, 111] width 102 height 23
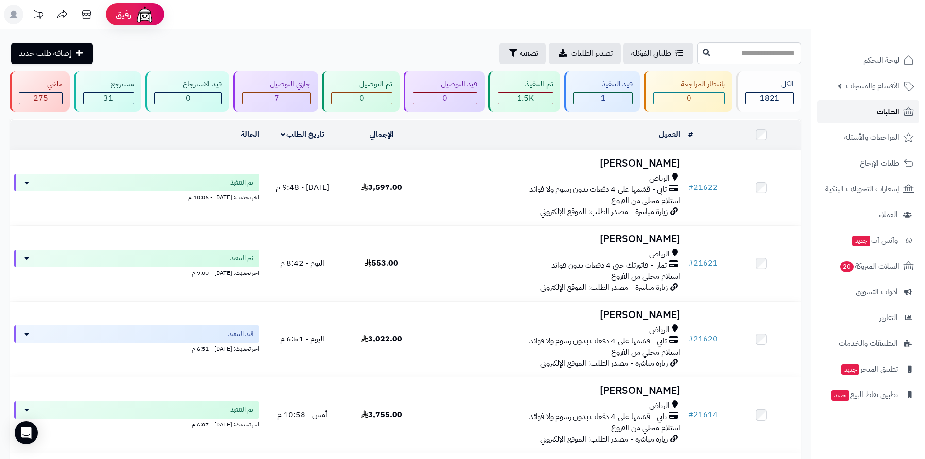
click at [872, 111] on link "الطلبات" at bounding box center [869, 111] width 102 height 23
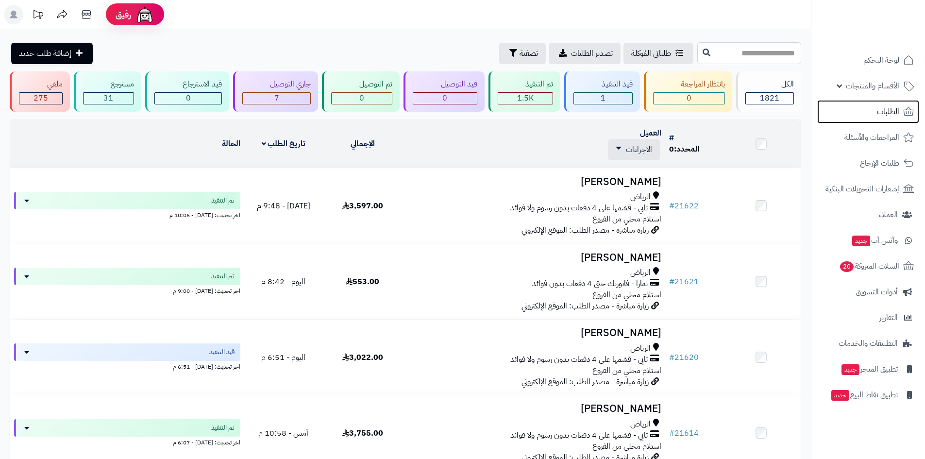
click at [872, 111] on link "الطلبات" at bounding box center [869, 111] width 102 height 23
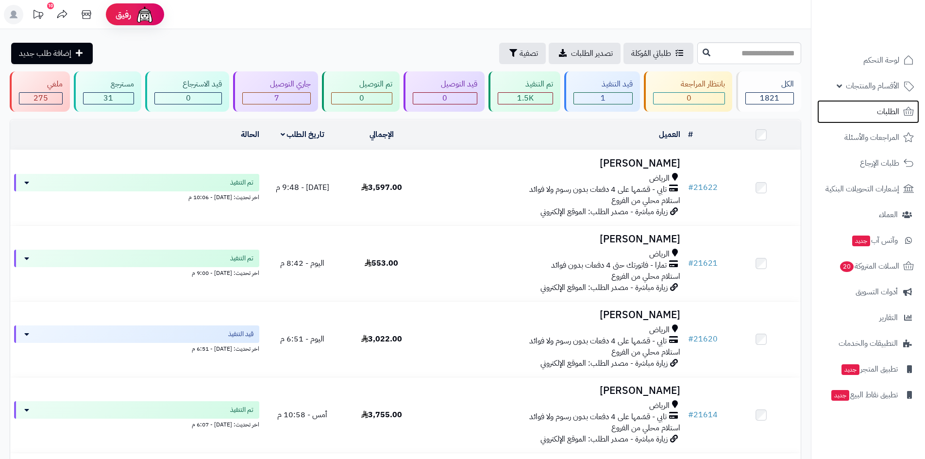
click at [872, 111] on link "الطلبات" at bounding box center [869, 111] width 102 height 23
drag, startPoint x: 0, startPoint y: 0, endPoint x: 872, endPoint y: 111, distance: 879.5
click at [872, 111] on link "الطلبات" at bounding box center [869, 111] width 102 height 23
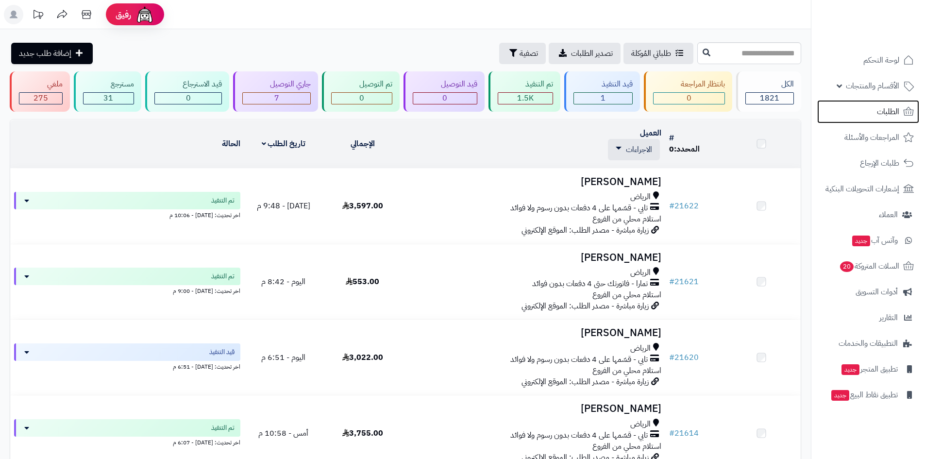
click at [872, 111] on link "الطلبات" at bounding box center [869, 111] width 102 height 23
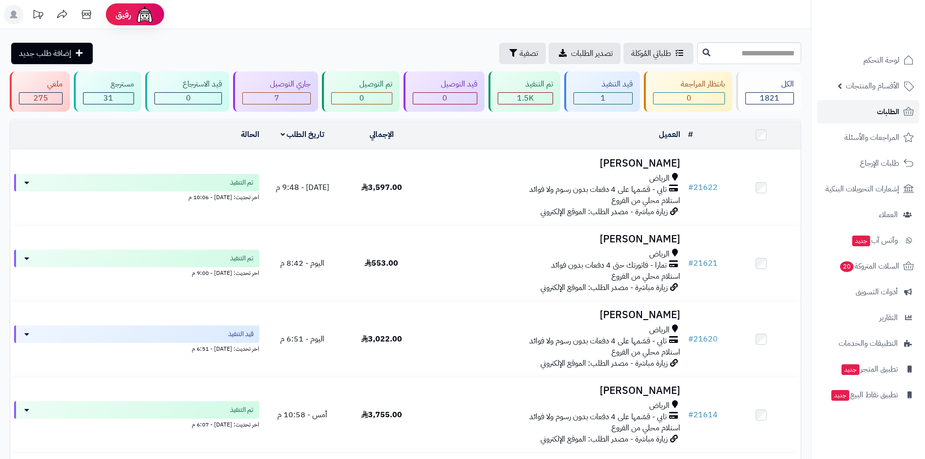
drag, startPoint x: 0, startPoint y: 0, endPoint x: 872, endPoint y: 111, distance: 879.5
click at [872, 111] on link "الطلبات" at bounding box center [869, 111] width 102 height 23
drag, startPoint x: 0, startPoint y: 0, endPoint x: 872, endPoint y: 111, distance: 879.5
click at [872, 111] on link "الطلبات" at bounding box center [869, 111] width 102 height 23
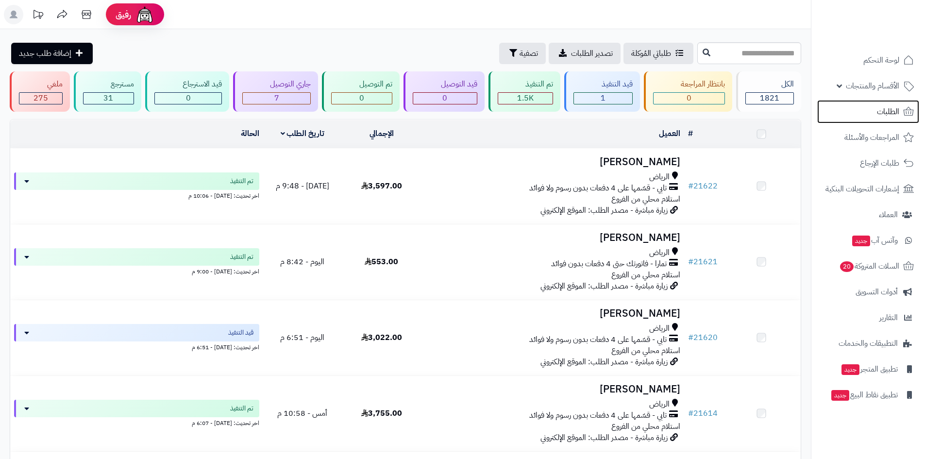
click at [872, 111] on link "الطلبات" at bounding box center [869, 111] width 102 height 23
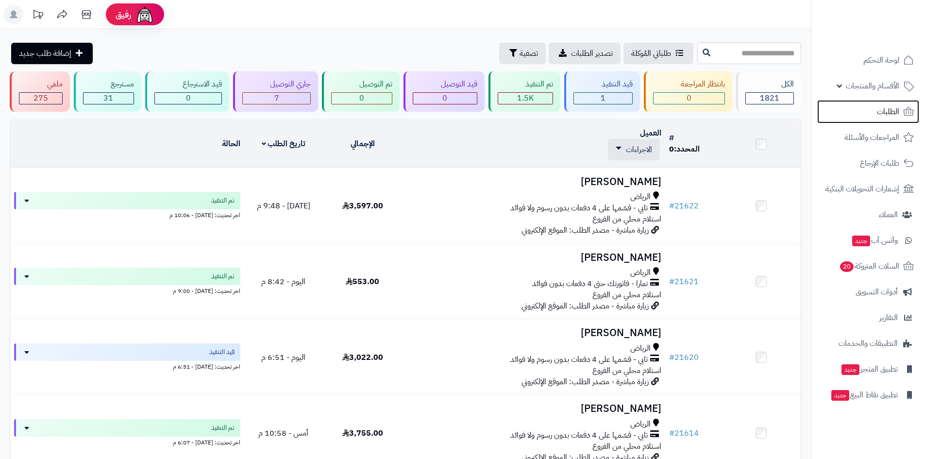
click at [872, 111] on link "الطلبات" at bounding box center [869, 111] width 102 height 23
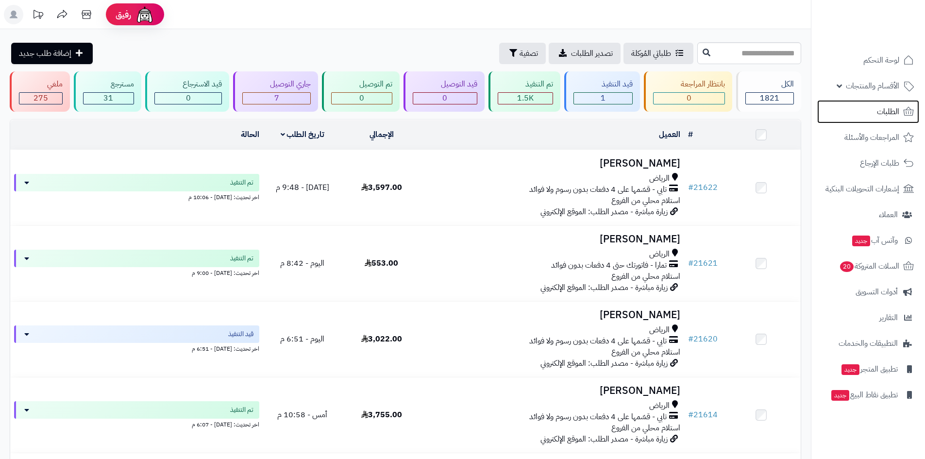
click at [872, 111] on link "الطلبات" at bounding box center [869, 111] width 102 height 23
drag, startPoint x: 0, startPoint y: 0, endPoint x: 872, endPoint y: 111, distance: 879.5
click at [872, 111] on link "الطلبات" at bounding box center [869, 111] width 102 height 23
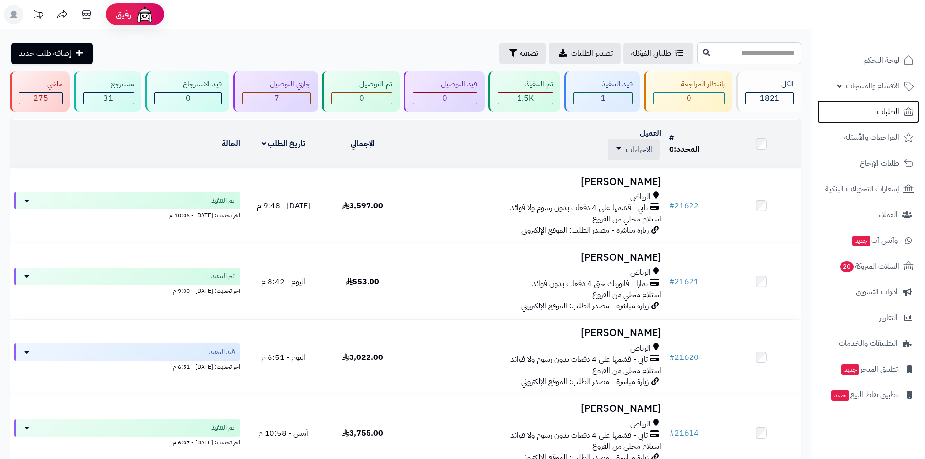
click at [872, 111] on link "الطلبات" at bounding box center [869, 111] width 102 height 23
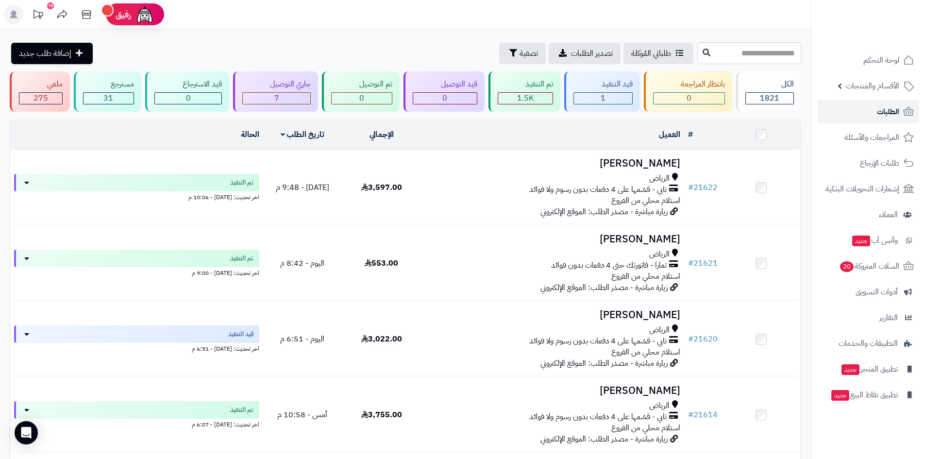
drag, startPoint x: 0, startPoint y: 0, endPoint x: 872, endPoint y: 111, distance: 879.5
click at [872, 111] on link "الطلبات" at bounding box center [869, 111] width 102 height 23
drag, startPoint x: 0, startPoint y: 0, endPoint x: 872, endPoint y: 111, distance: 879.5
click at [872, 111] on link "الطلبات" at bounding box center [869, 111] width 102 height 23
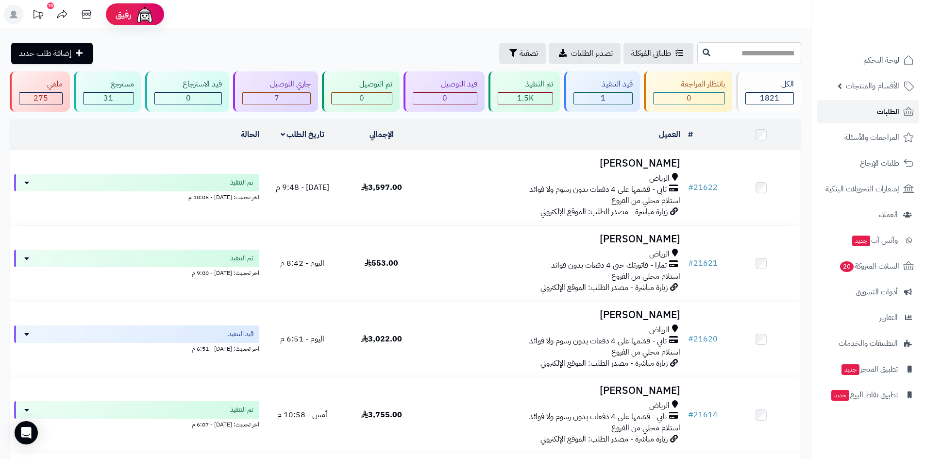
click at [882, 116] on span "الطلبات" at bounding box center [888, 112] width 22 height 14
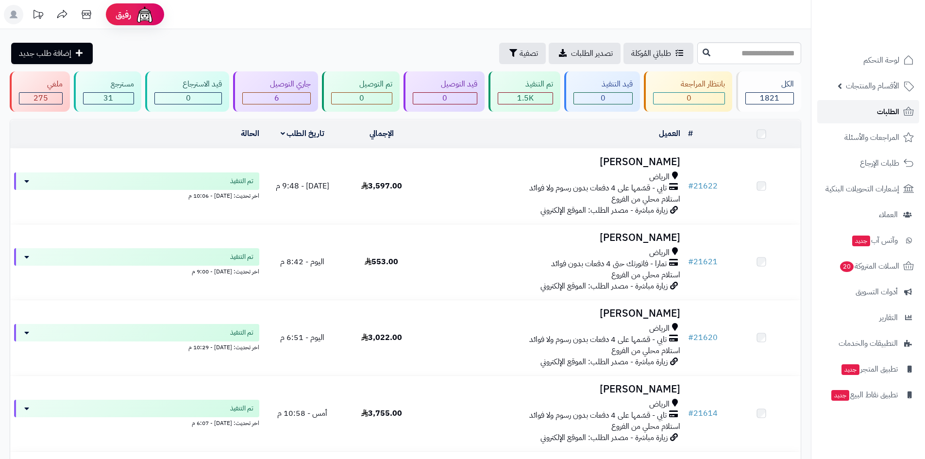
click at [882, 116] on span "الطلبات" at bounding box center [888, 112] width 22 height 14
click at [884, 109] on span "الطلبات" at bounding box center [888, 112] width 22 height 14
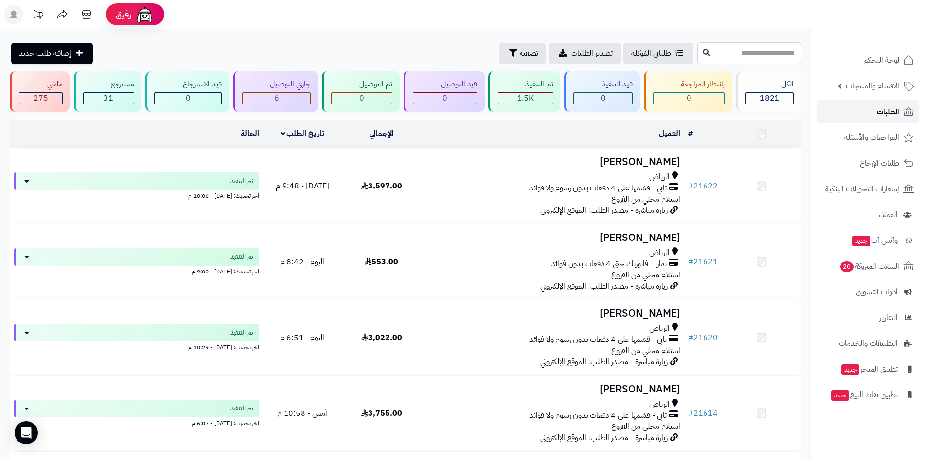
click at [884, 109] on span "الطلبات" at bounding box center [888, 112] width 22 height 14
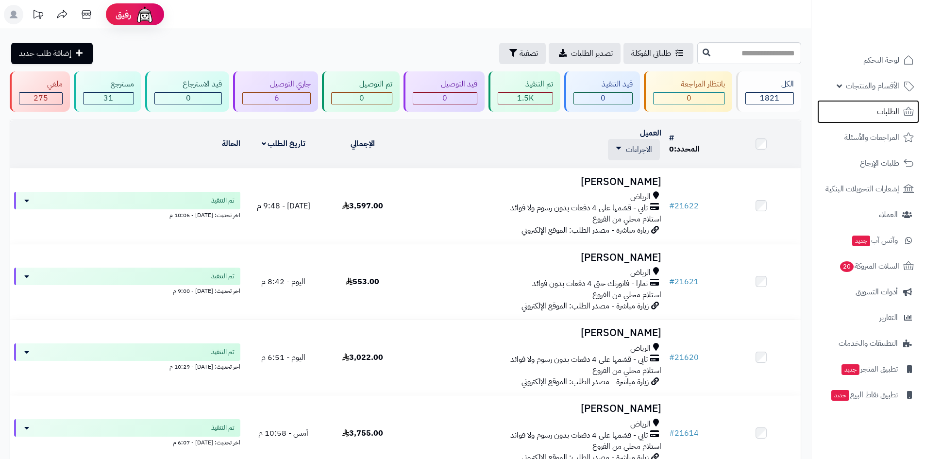
click at [884, 109] on span "الطلبات" at bounding box center [888, 112] width 22 height 14
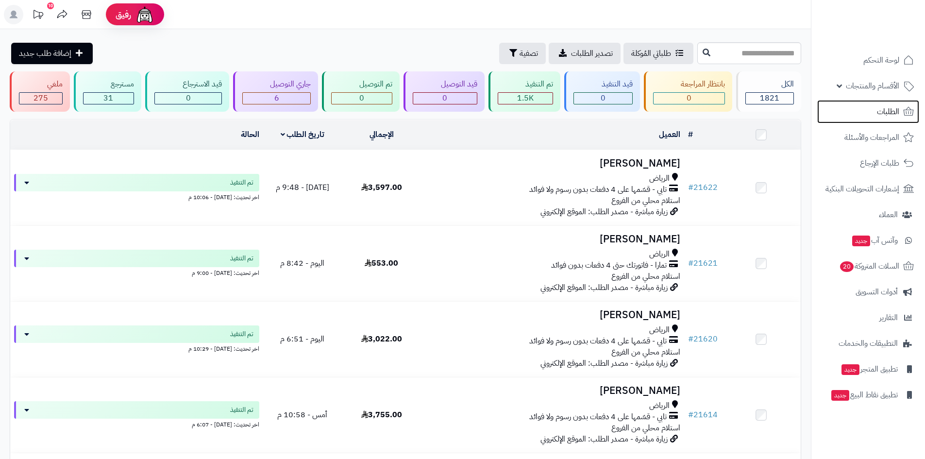
click at [884, 109] on span "الطلبات" at bounding box center [888, 112] width 22 height 14
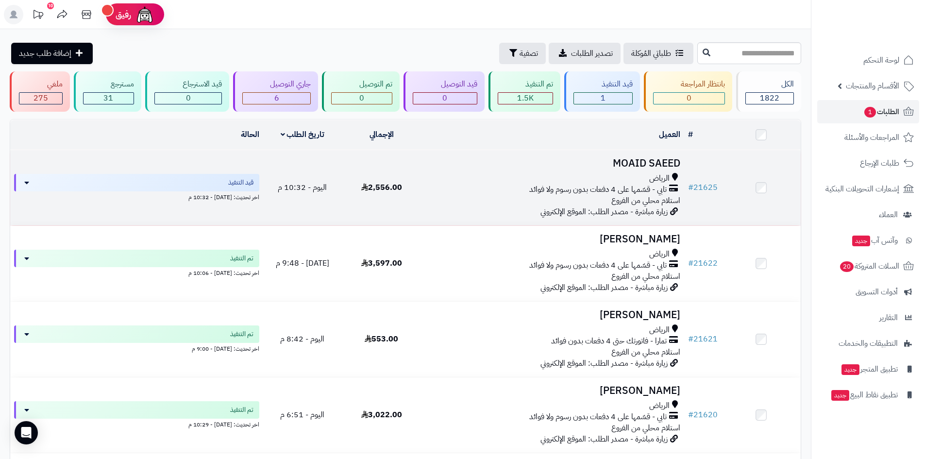
click at [505, 179] on div "الرياض" at bounding box center [553, 178] width 256 height 11
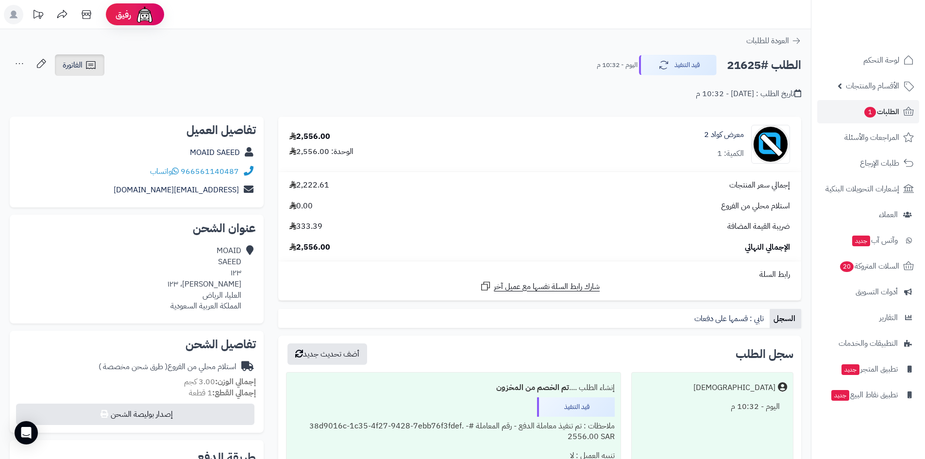
click at [93, 63] on icon at bounding box center [91, 65] width 12 height 12
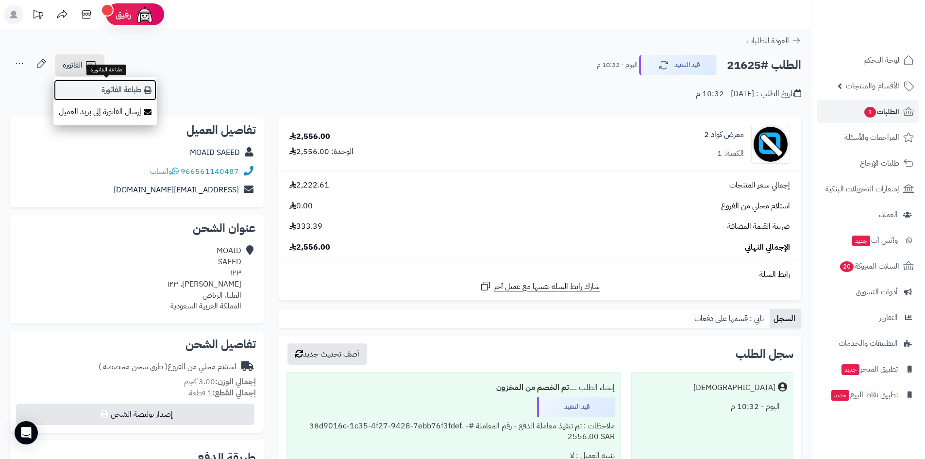
click at [129, 95] on link "طباعة الفاتورة" at bounding box center [104, 90] width 103 height 22
